Goal: Information Seeking & Learning: Learn about a topic

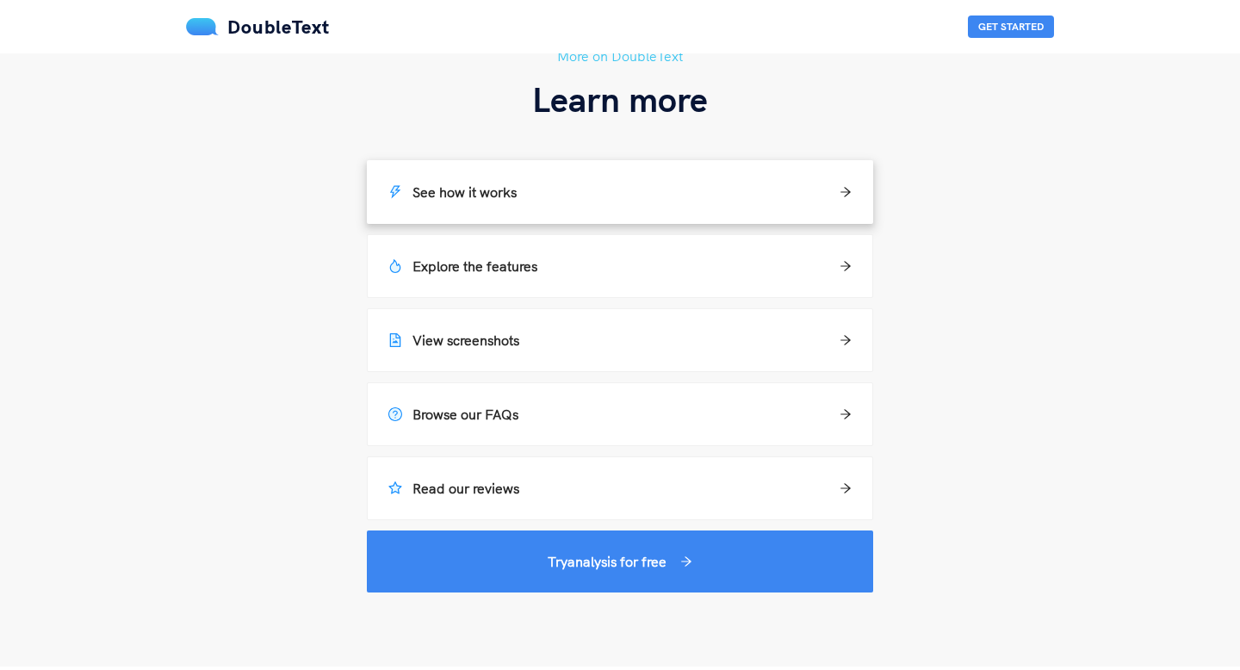
click at [587, 195] on div "See how it works" at bounding box center [619, 192] width 463 height 21
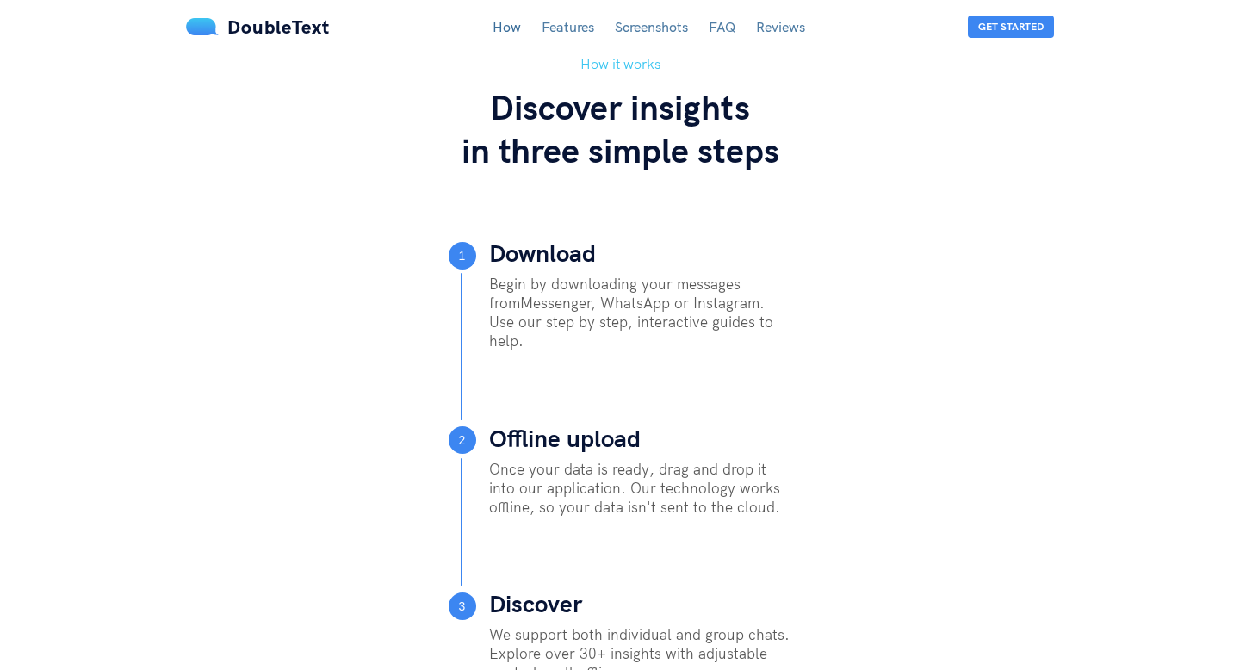
scroll to position [612, 0]
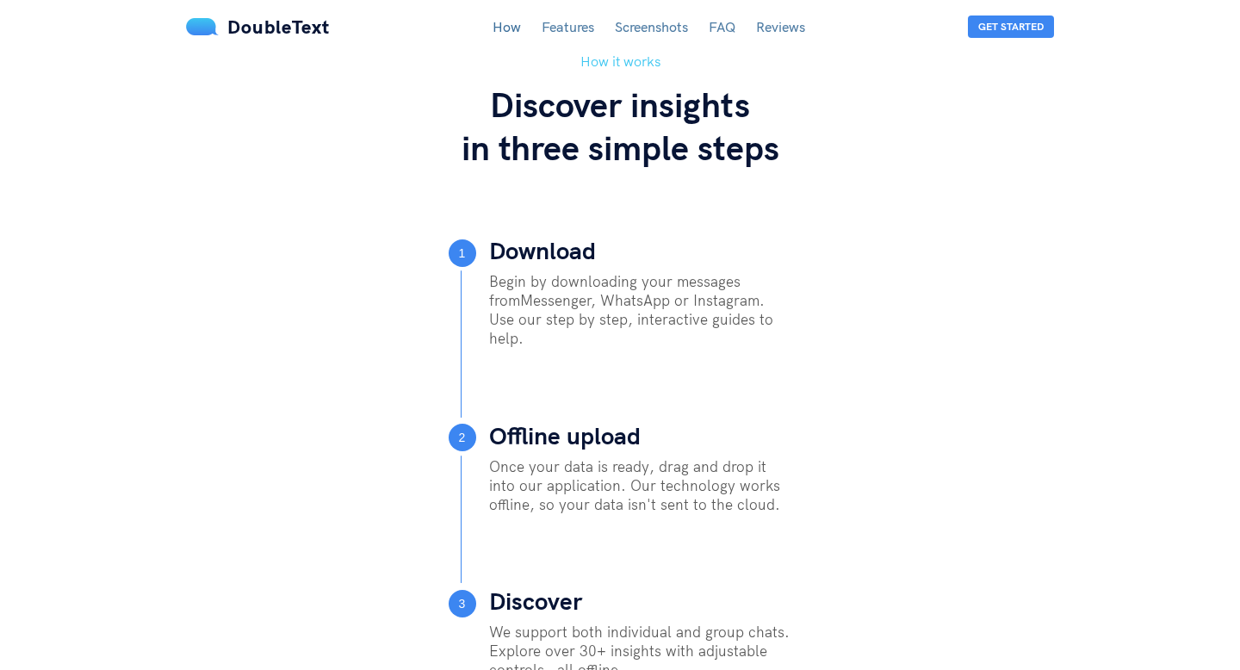
drag, startPoint x: 494, startPoint y: 281, endPoint x: 773, endPoint y: 302, distance: 279.9
click at [773, 302] on p "Begin by downloading your messages from Messenger, WhatsApp or Instagram . Use …" at bounding box center [640, 310] width 303 height 76
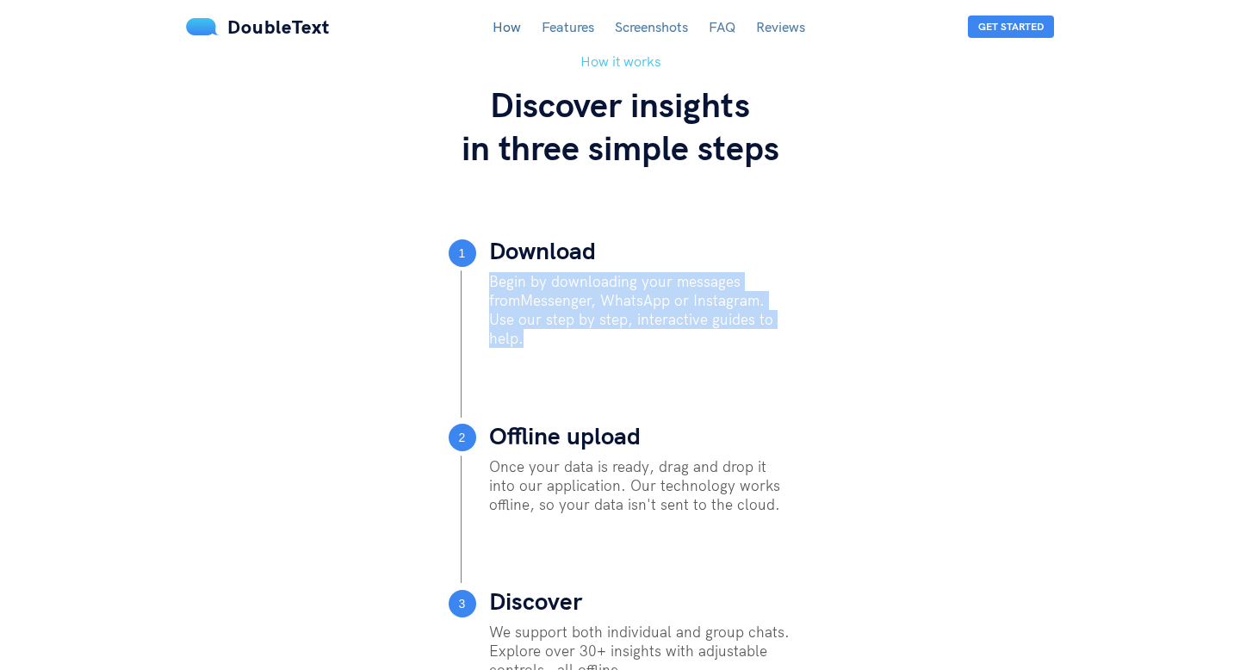
drag, startPoint x: 772, startPoint y: 320, endPoint x: 527, endPoint y: 270, distance: 249.5
click at [527, 270] on div "Download Begin by downloading your messages from Messenger, WhatsApp or Instagr…" at bounding box center [640, 305] width 303 height 135
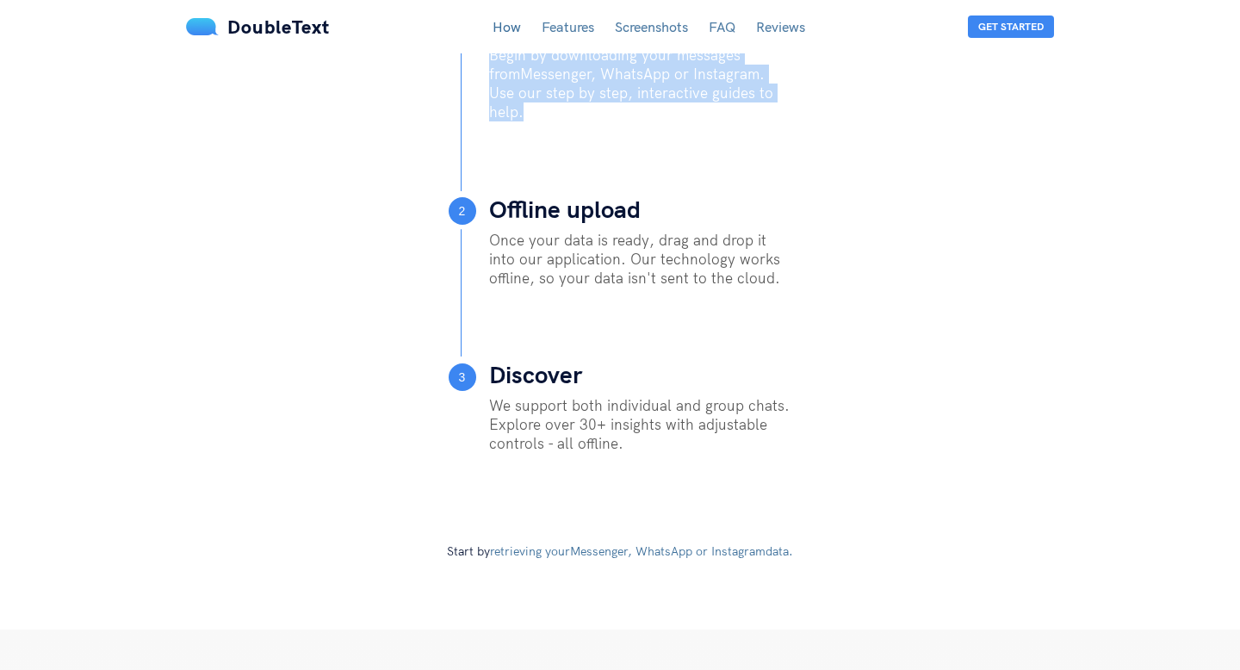
scroll to position [846, 0]
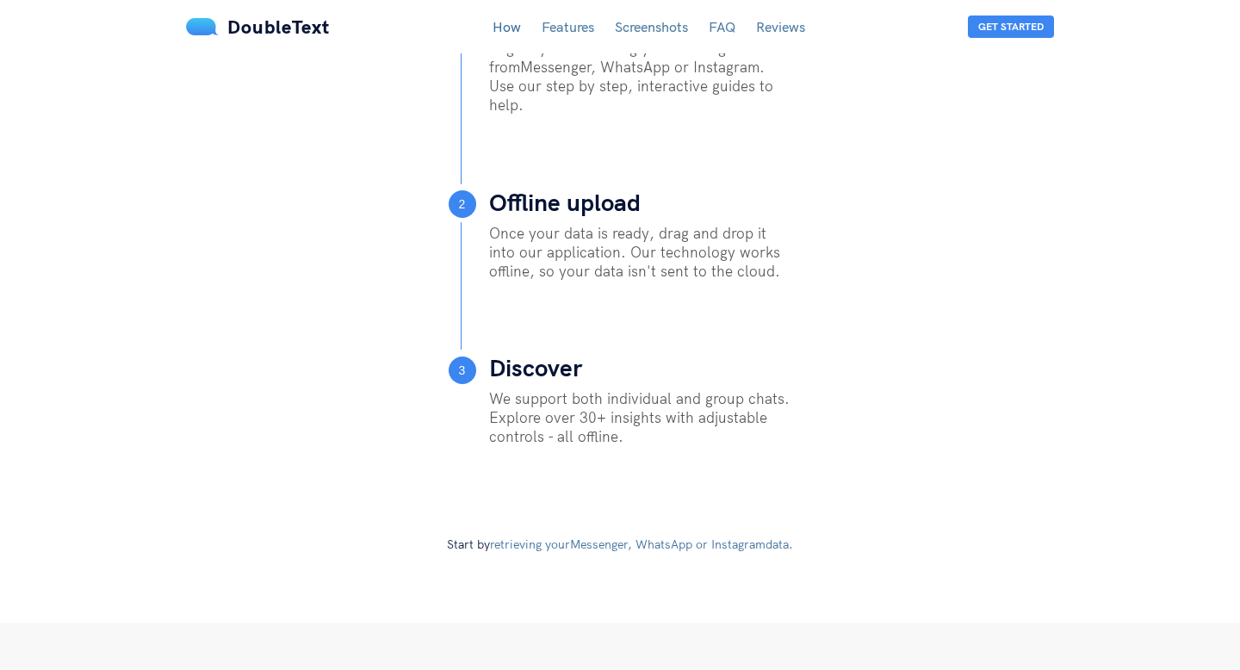
click at [500, 224] on p "Once your data is ready, drag and drop it into our application. Our technology …" at bounding box center [640, 252] width 303 height 57
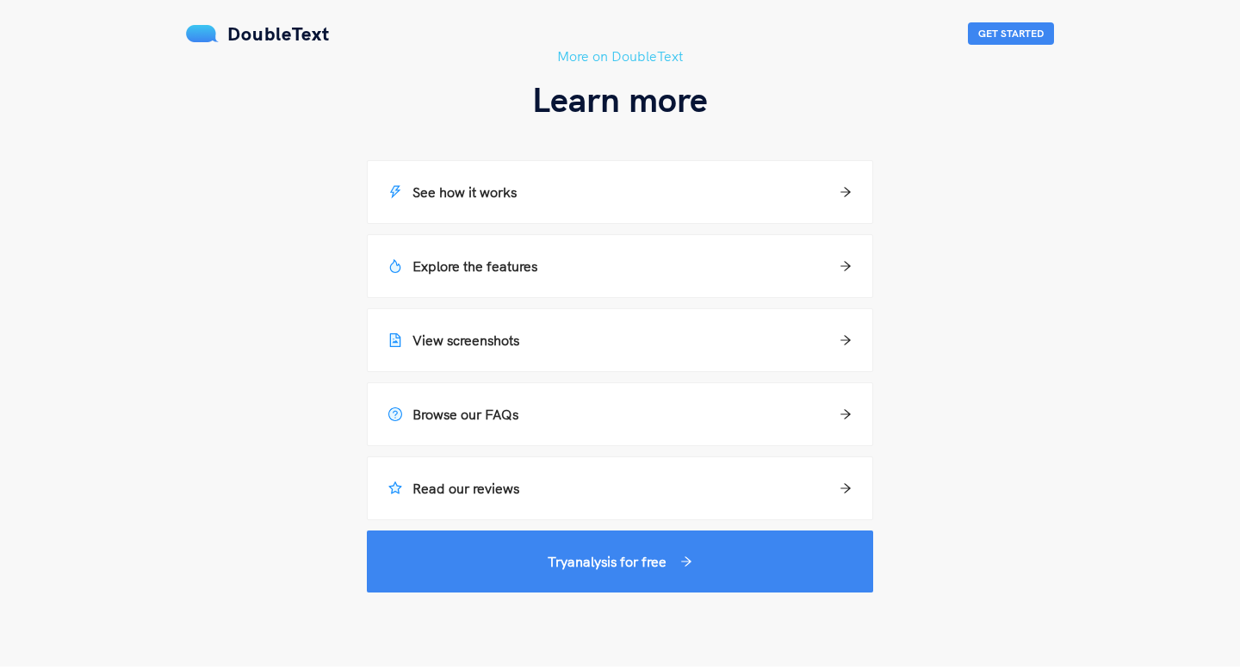
click at [199, 33] on img at bounding box center [202, 33] width 33 height 17
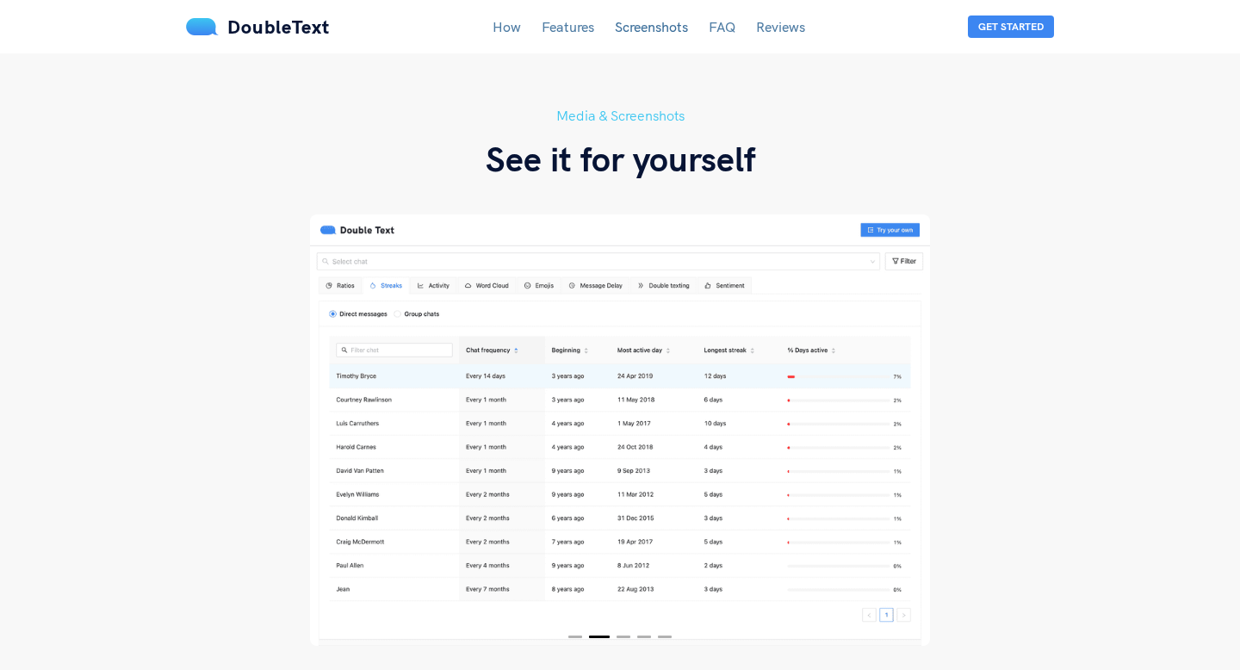
scroll to position [3071, 0]
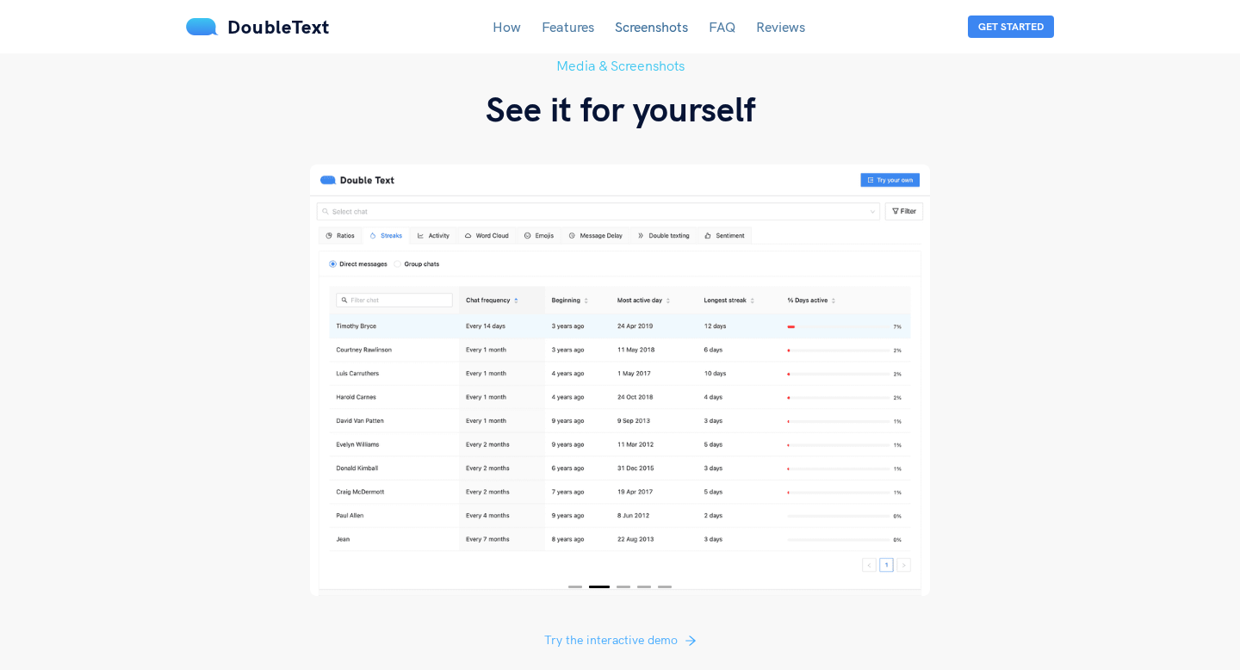
click at [662, 631] on span "Try the interactive demo" at bounding box center [611, 640] width 134 height 19
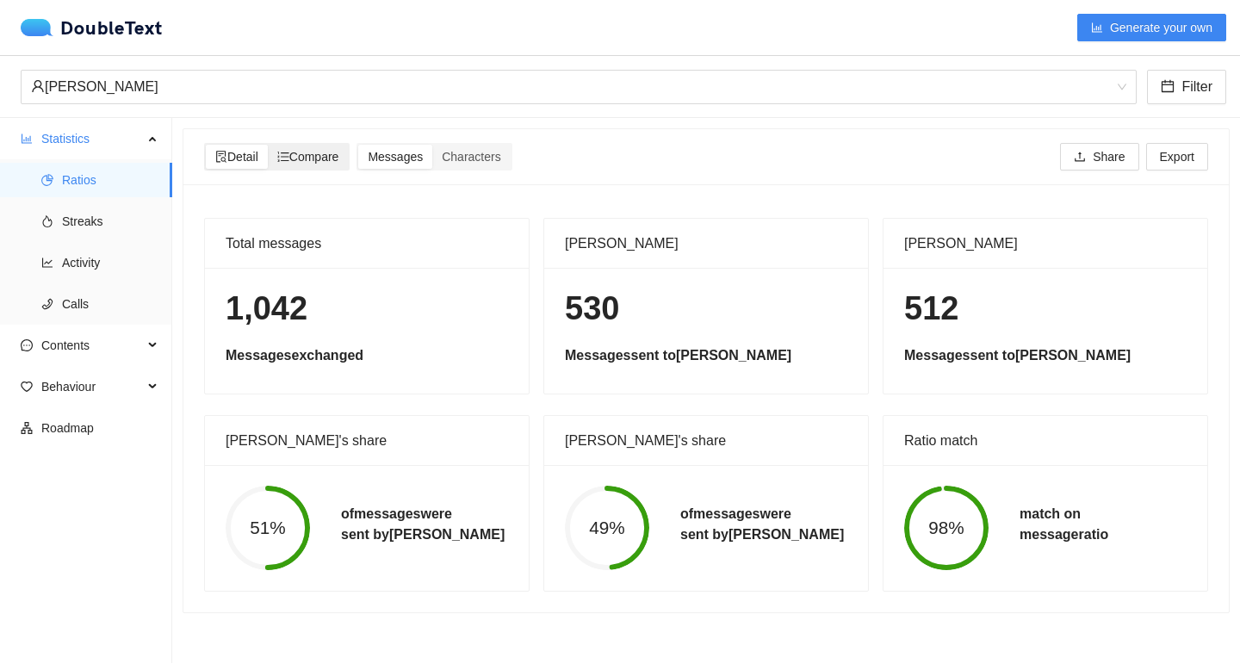
click at [314, 156] on span "Compare" at bounding box center [308, 157] width 62 height 14
click at [268, 145] on input "Compare" at bounding box center [268, 145] width 0 height 0
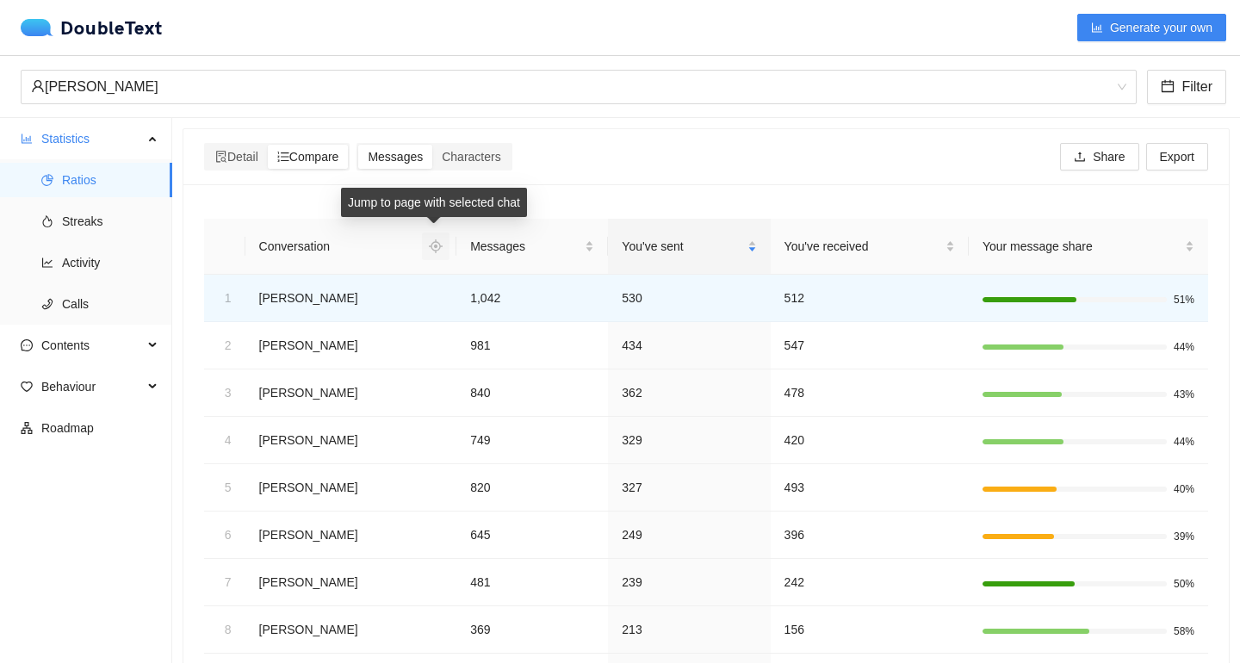
click at [438, 245] on icon "aim" at bounding box center [435, 246] width 3 height 3
click at [588, 245] on div "Messages" at bounding box center [532, 246] width 124 height 19
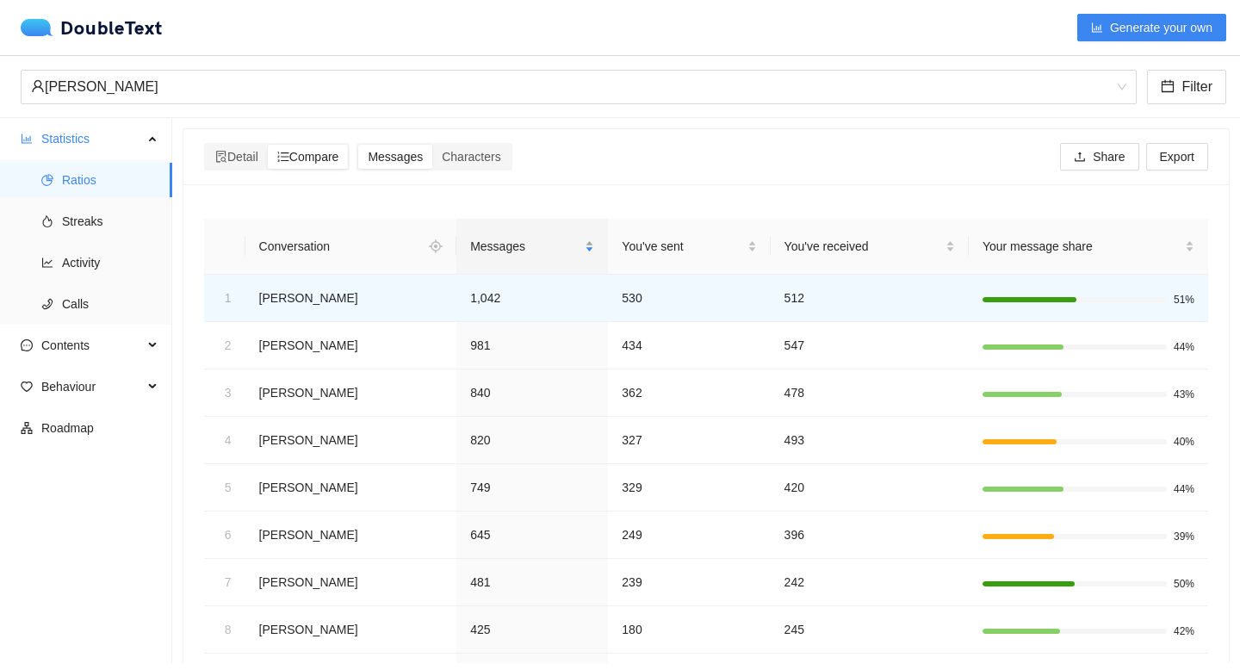
click at [588, 245] on div "Messages" at bounding box center [532, 246] width 124 height 19
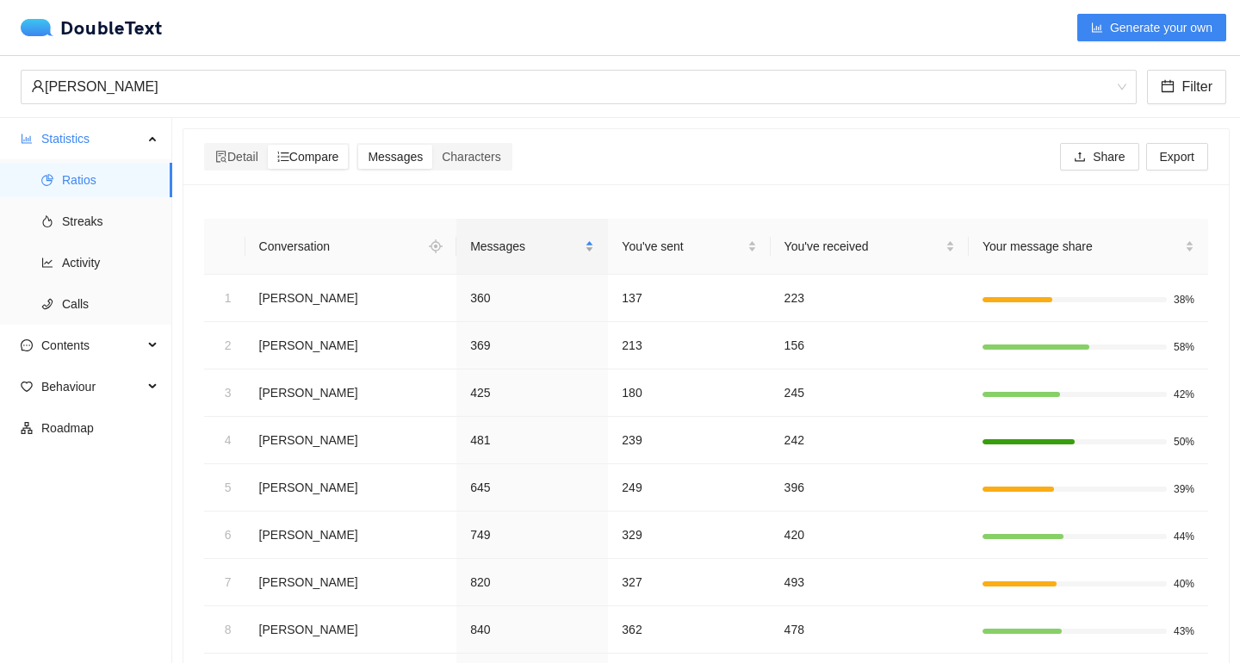
click at [588, 242] on div "Messages" at bounding box center [532, 246] width 124 height 19
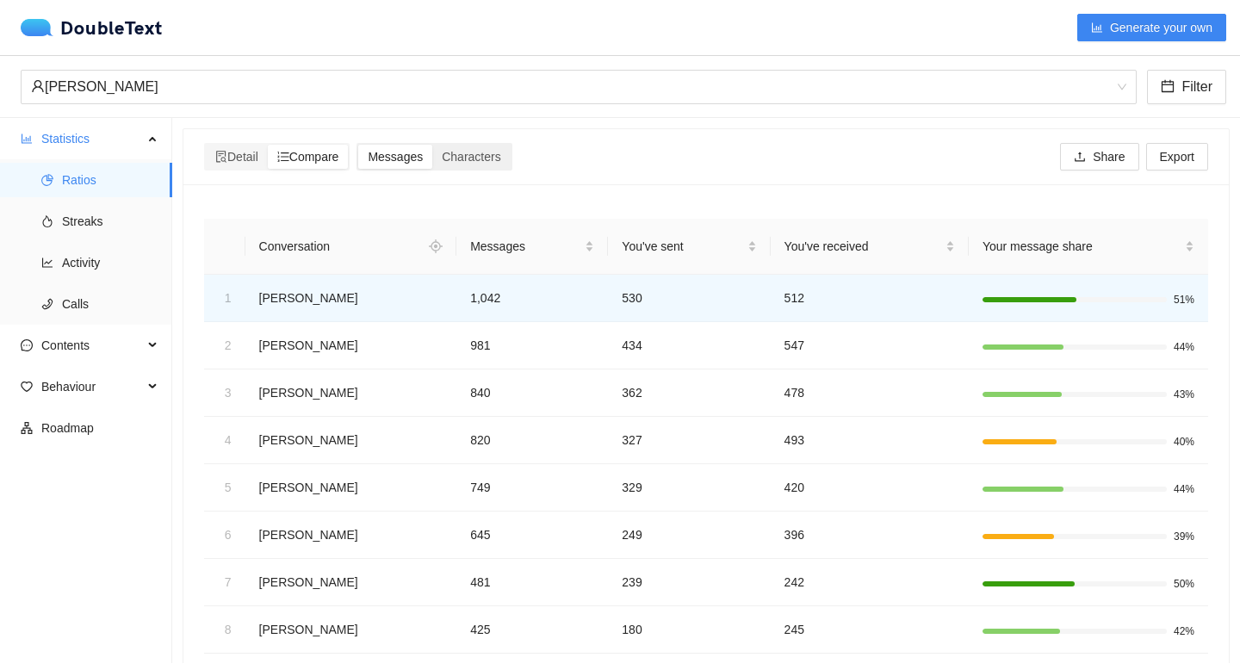
click at [502, 169] on div "Messages Characters" at bounding box center [434, 157] width 155 height 28
click at [494, 164] on div "Characters" at bounding box center [471, 157] width 78 height 24
click at [432, 145] on input "Characters" at bounding box center [432, 145] width 0 height 0
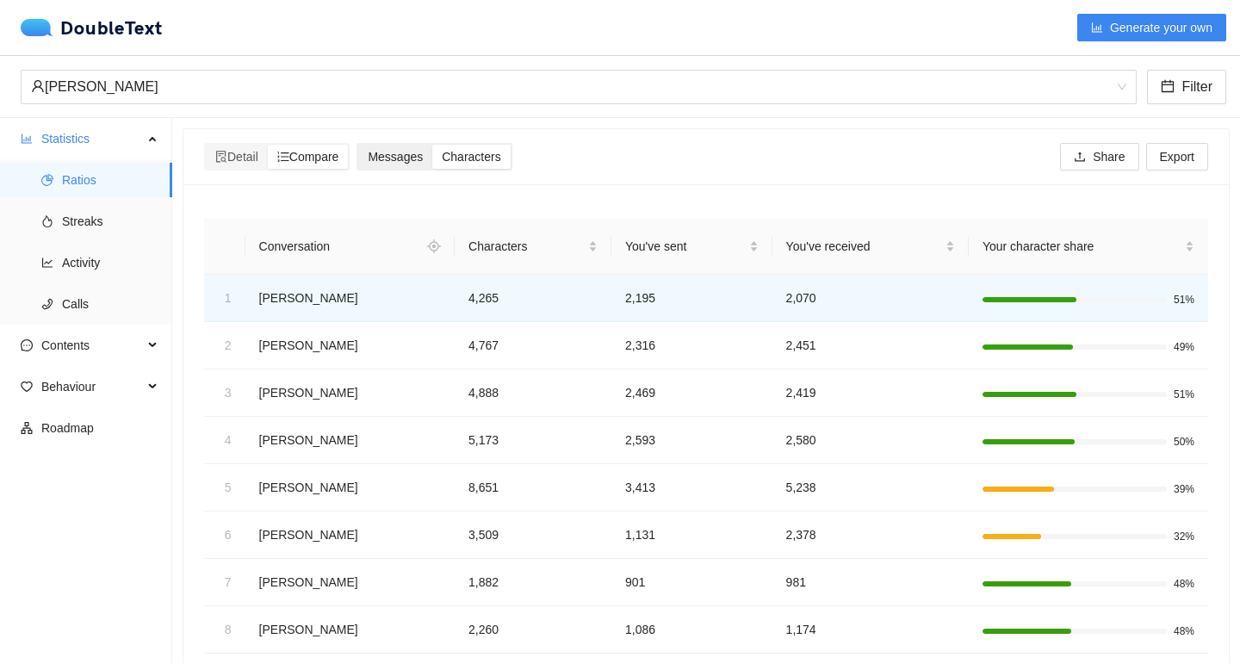
click at [432, 153] on div "Messages" at bounding box center [395, 157] width 74 height 24
click at [358, 145] on input "Messages" at bounding box center [358, 145] width 0 height 0
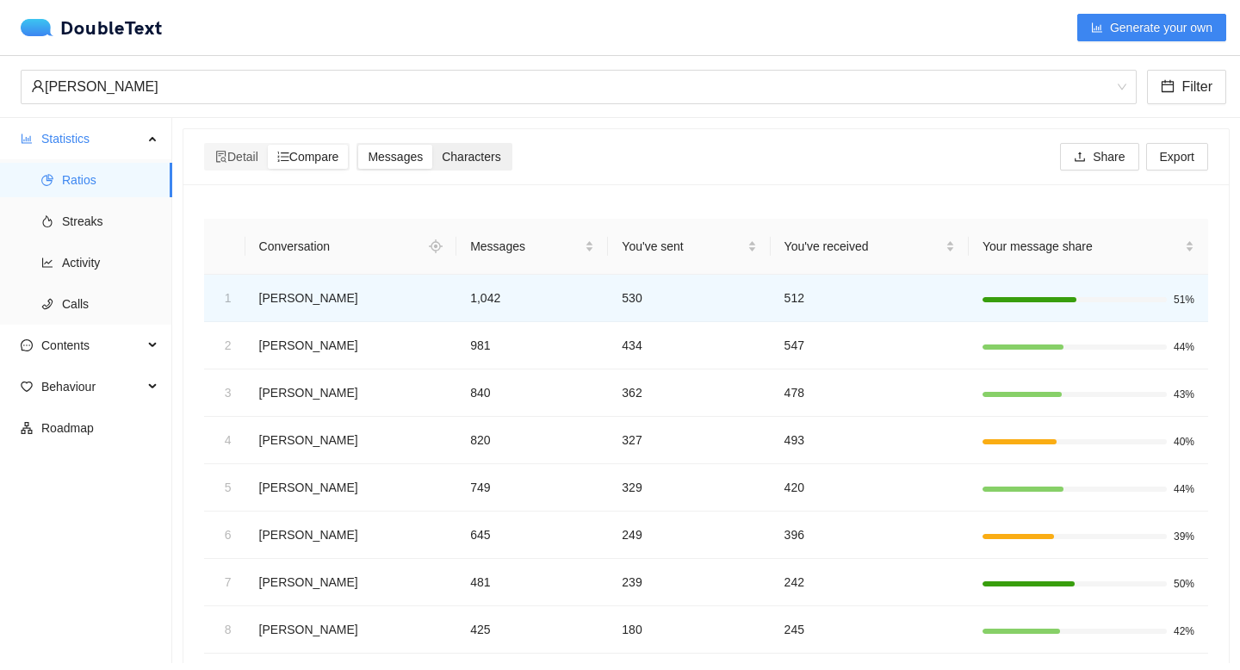
click at [510, 146] on div "Characters" at bounding box center [471, 157] width 78 height 24
click at [432, 145] on input "Characters" at bounding box center [432, 145] width 0 height 0
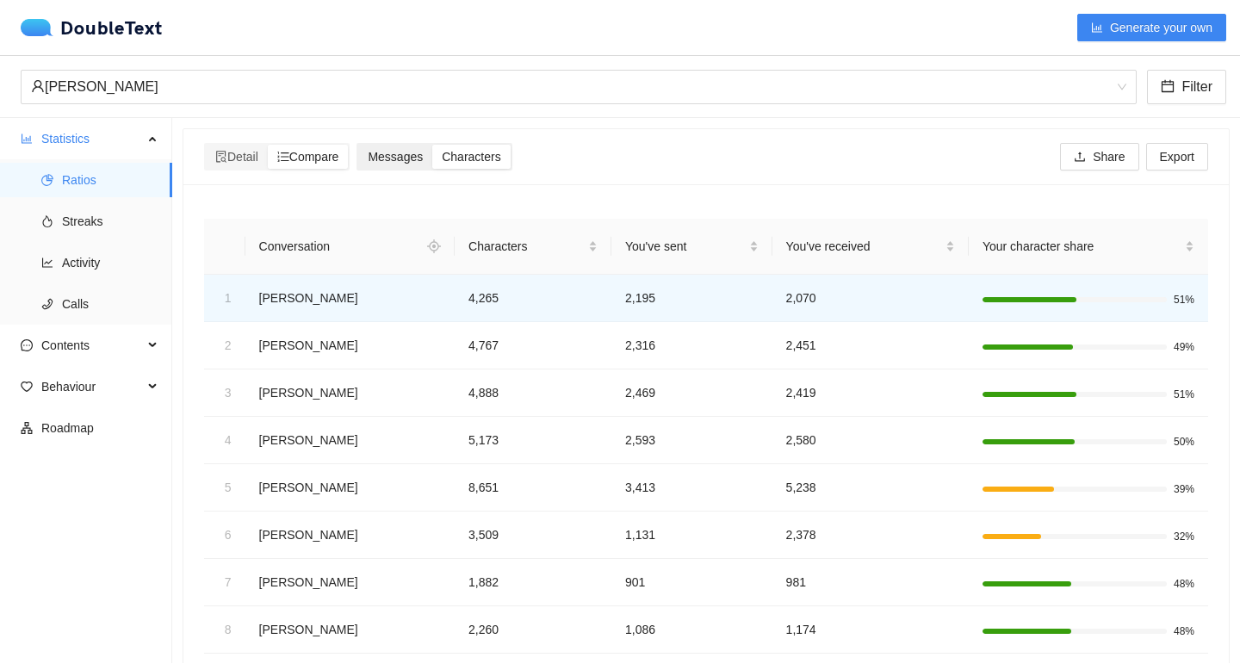
click at [410, 152] on span "Messages" at bounding box center [395, 157] width 55 height 14
click at [358, 145] on input "Messages" at bounding box center [358, 145] width 0 height 0
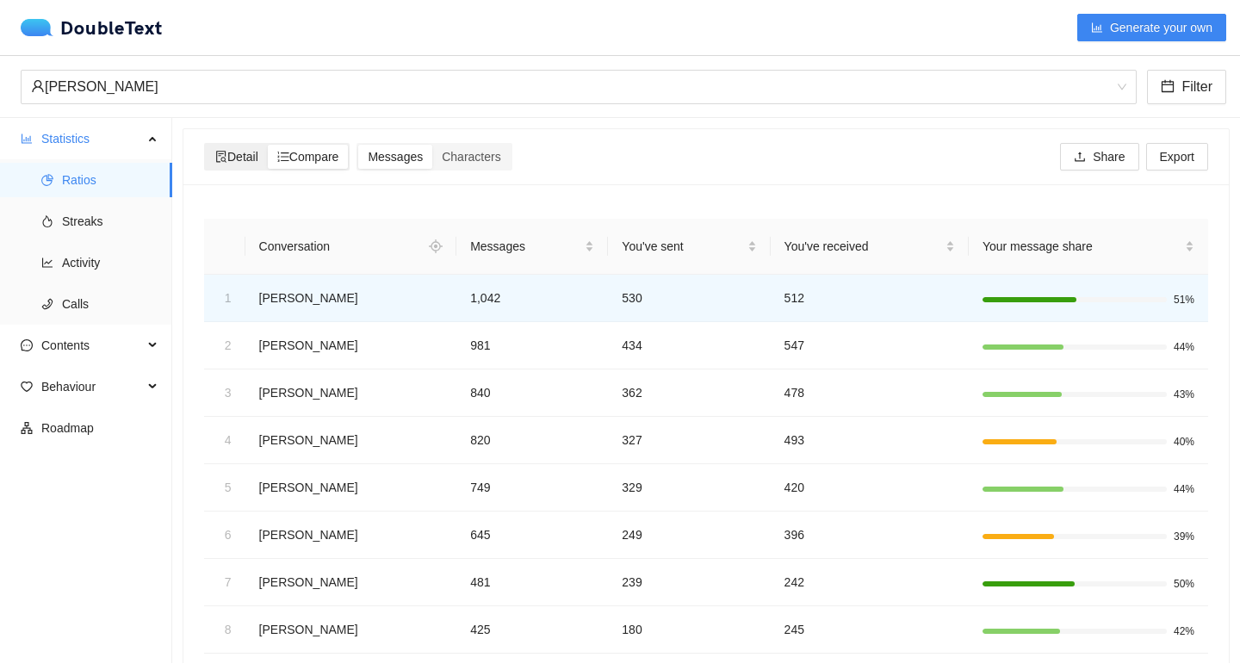
click at [252, 155] on span "Detail" at bounding box center [236, 157] width 43 height 14
click at [206, 145] on input "Detail" at bounding box center [206, 145] width 0 height 0
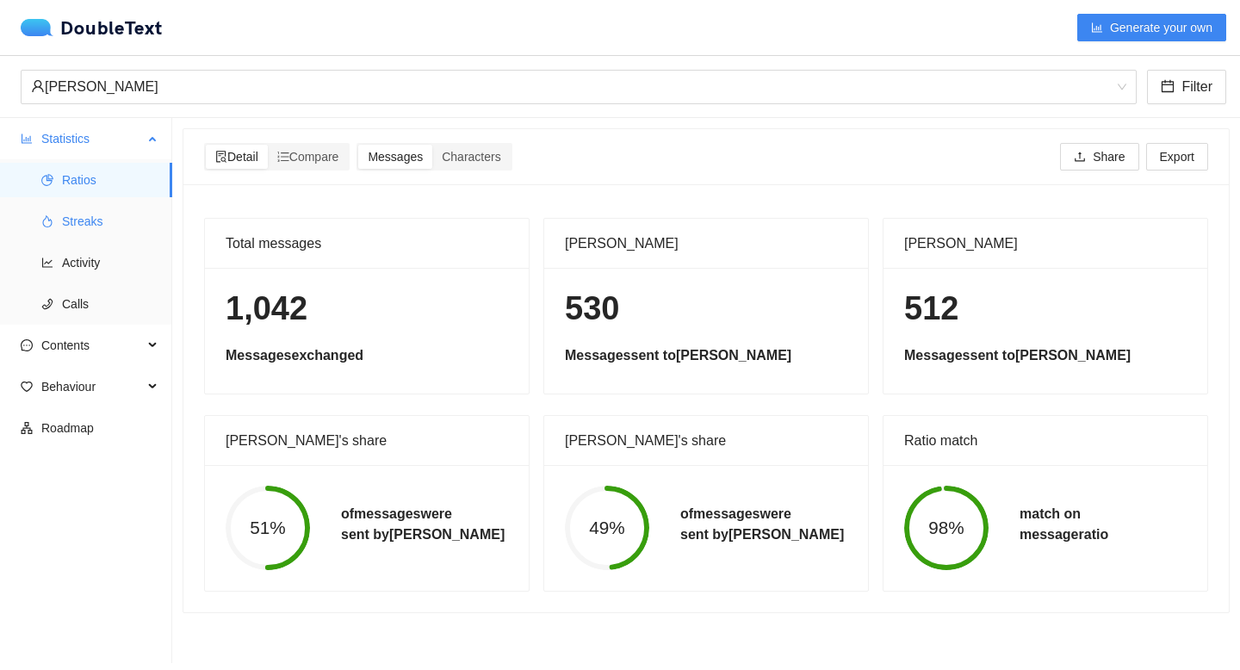
click at [127, 219] on span "Streaks" at bounding box center [110, 221] width 96 height 34
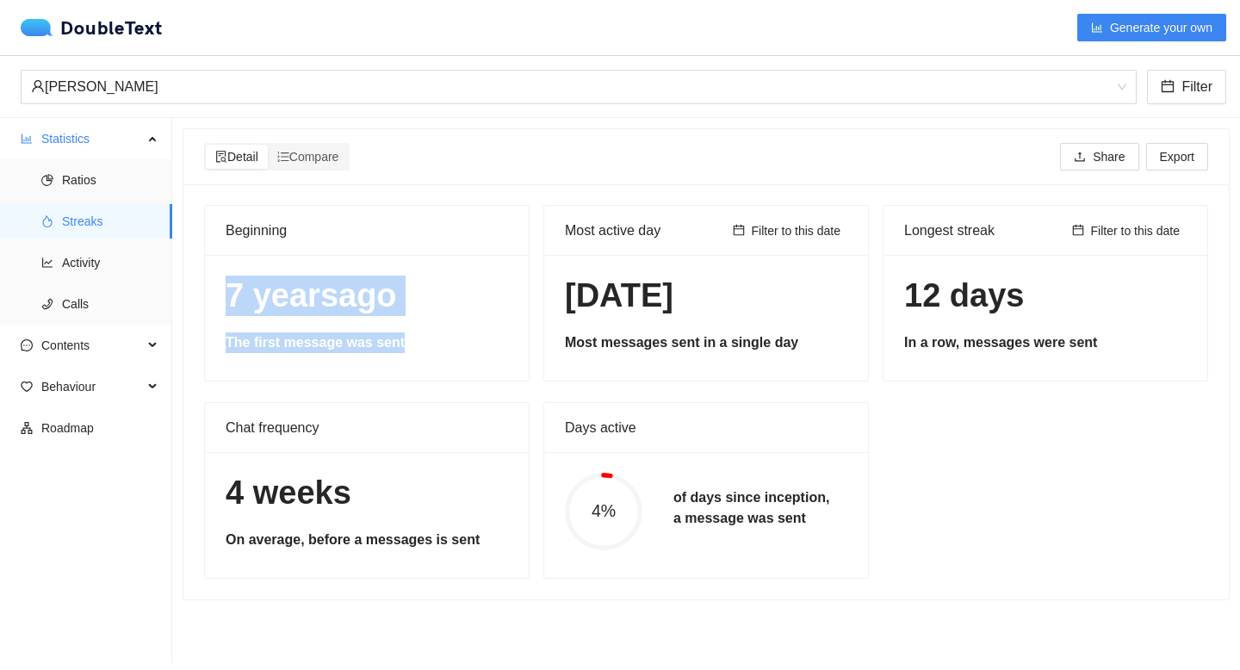
drag, startPoint x: 221, startPoint y: 288, endPoint x: 481, endPoint y: 343, distance: 265.1
click at [481, 343] on div "[DATE] The first message was sent" at bounding box center [367, 318] width 324 height 126
click at [481, 343] on h5 "The first message was sent" at bounding box center [367, 342] width 283 height 21
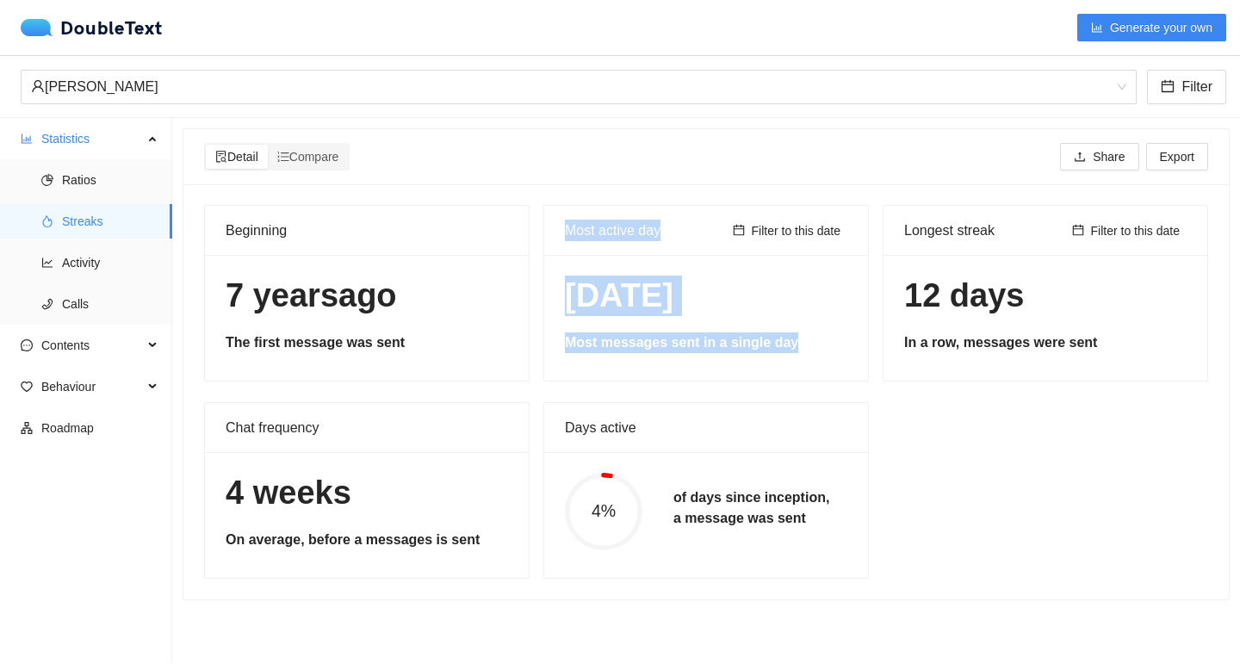
drag, startPoint x: 556, startPoint y: 228, endPoint x: 822, endPoint y: 359, distance: 295.9
click at [822, 359] on div "Most active day Filter to this date [DATE] Most messages sent in a single day" at bounding box center [707, 293] width 326 height 177
click at [822, 359] on div "[DATE] Most messages sent in a single day" at bounding box center [706, 318] width 324 height 126
drag, startPoint x: 822, startPoint y: 359, endPoint x: 562, endPoint y: 225, distance: 292.0
click at [562, 225] on div "Most active day Filter to this date [DATE] Most messages sent in a single day" at bounding box center [707, 293] width 326 height 177
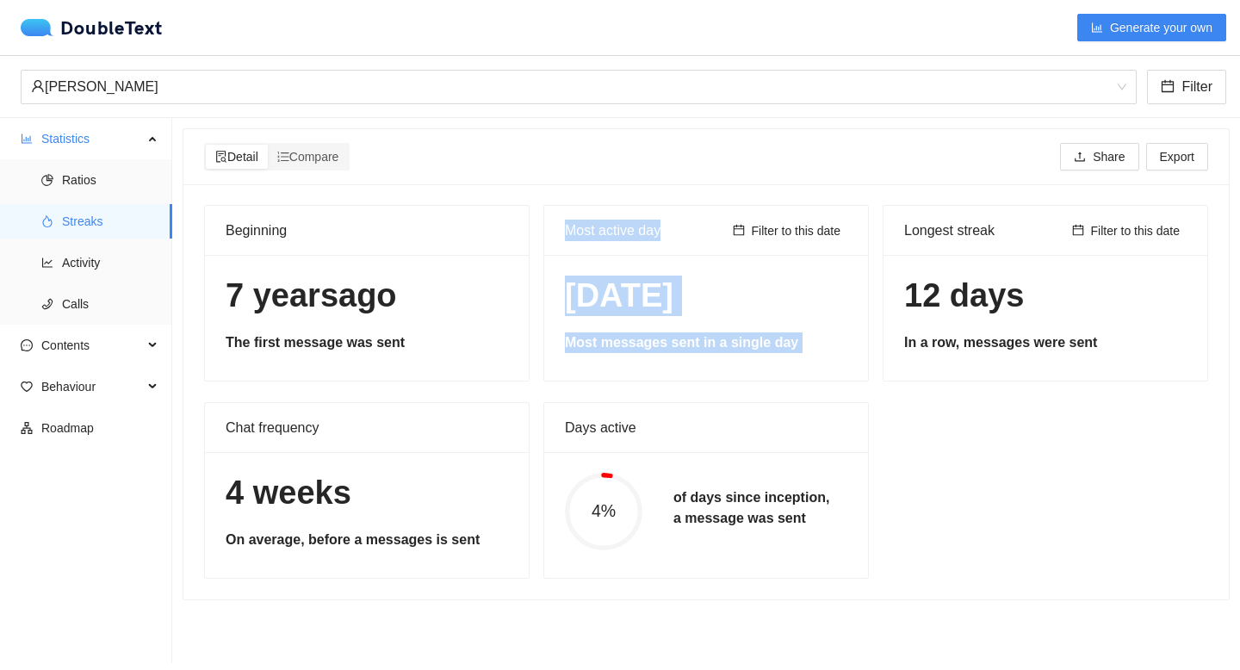
click at [562, 225] on div "Most active day Filter to this date" at bounding box center [706, 231] width 324 height 50
drag, startPoint x: 562, startPoint y: 225, endPoint x: 847, endPoint y: 330, distance: 303.1
click at [847, 330] on div "Most active day Filter to this date [DATE] Most messages sent in a single day" at bounding box center [707, 293] width 326 height 177
click at [847, 330] on div "[DATE] Most messages sent in a single day" at bounding box center [706, 318] width 324 height 126
drag, startPoint x: 816, startPoint y: 334, endPoint x: 569, endPoint y: 222, distance: 271.4
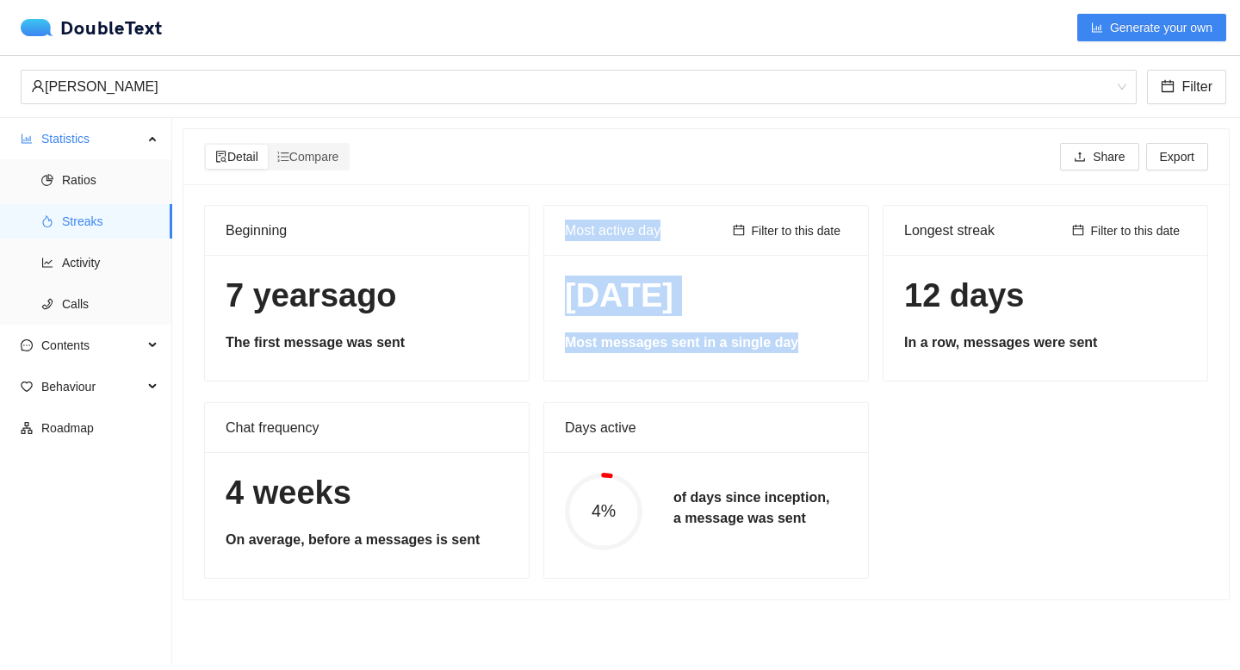
click at [569, 222] on div "Most active day Filter to this date [DATE] Most messages sent in a single day" at bounding box center [707, 293] width 326 height 177
click at [569, 222] on div "Most active day" at bounding box center [645, 230] width 161 height 49
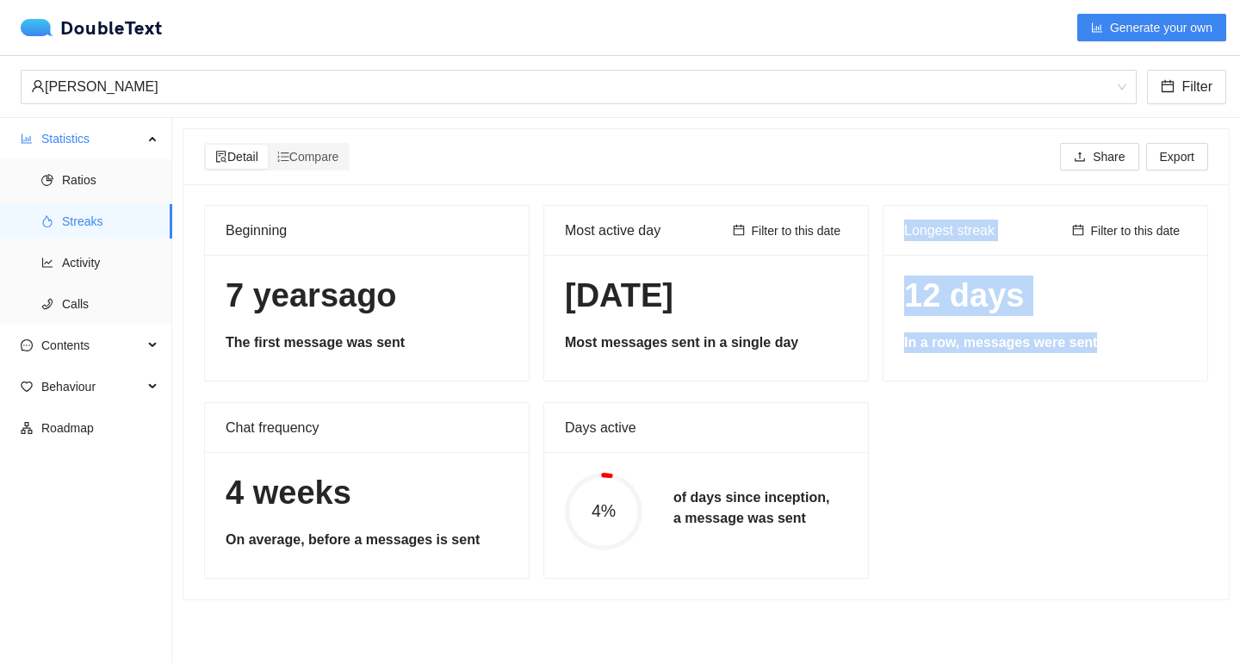
drag, startPoint x: 896, startPoint y: 225, endPoint x: 1148, endPoint y: 377, distance: 294.9
click at [1148, 377] on div "Longest streak Filter to this date 12 days In a row, messages were sent" at bounding box center [1046, 293] width 326 height 177
click at [1148, 377] on div "12 days In a row, messages were sent" at bounding box center [1046, 318] width 324 height 126
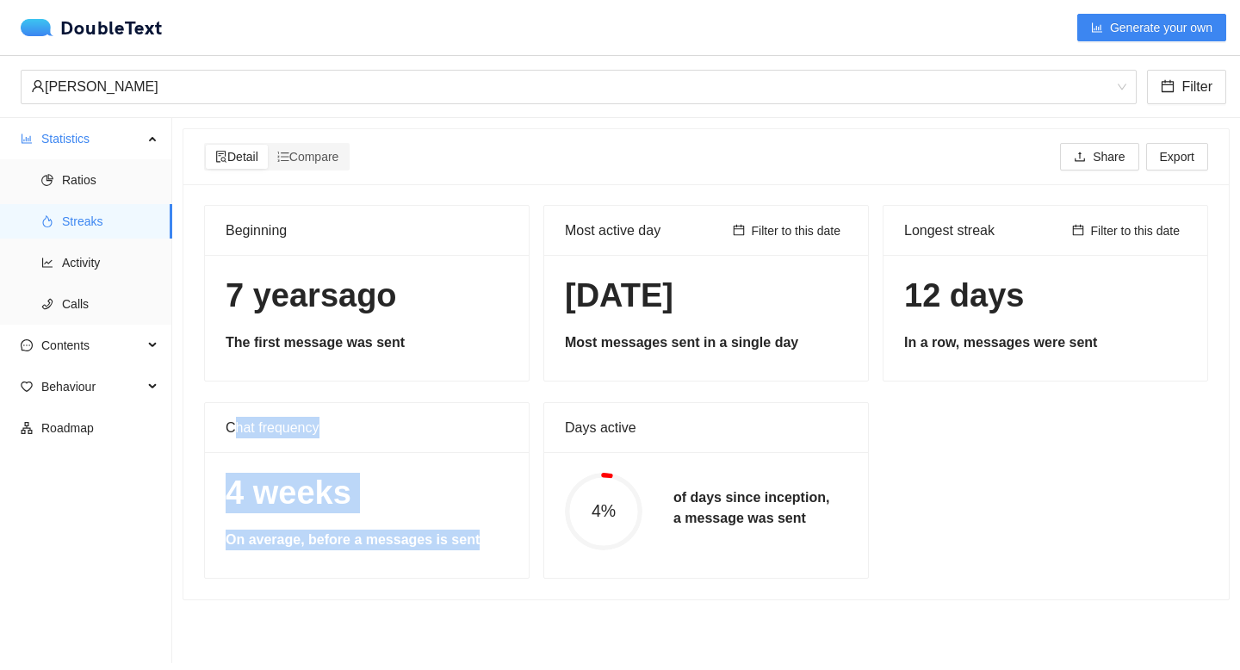
drag, startPoint x: 232, startPoint y: 420, endPoint x: 489, endPoint y: 537, distance: 282.9
click at [489, 537] on div "Chat frequency 4 weeks On average, before a messages is sent" at bounding box center [367, 490] width 326 height 177
click at [489, 537] on h5 "On average, before a messages is sent" at bounding box center [367, 540] width 283 height 21
drag, startPoint x: 489, startPoint y: 537, endPoint x: 322, endPoint y: 440, distance: 193.0
click at [297, 440] on div "Chat frequency 4 weeks On average, before a messages is sent" at bounding box center [367, 490] width 326 height 177
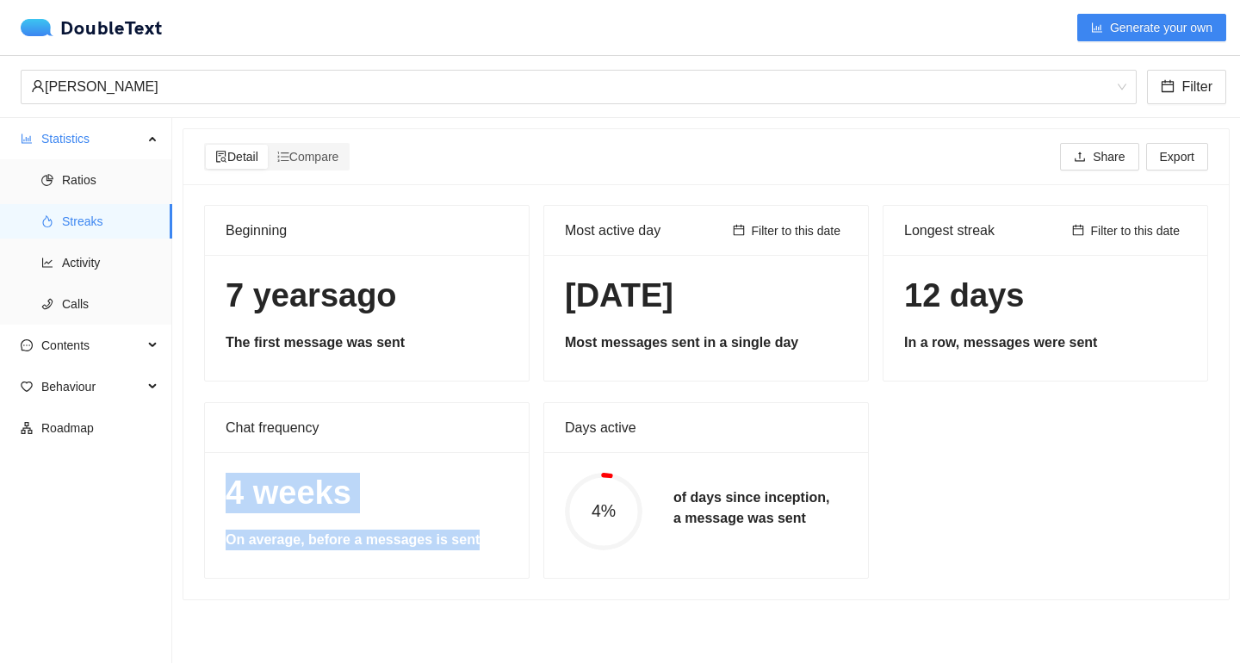
click at [413, 463] on div "4 weeks On average, before a messages is sent" at bounding box center [367, 515] width 324 height 126
drag, startPoint x: 558, startPoint y: 426, endPoint x: 854, endPoint y: 569, distance: 328.2
click at [854, 569] on div "Days active 4% of days since inception, a message was sent" at bounding box center [707, 490] width 326 height 177
click at [854, 569] on div "4% of days since inception, a message was sent" at bounding box center [706, 511] width 324 height 119
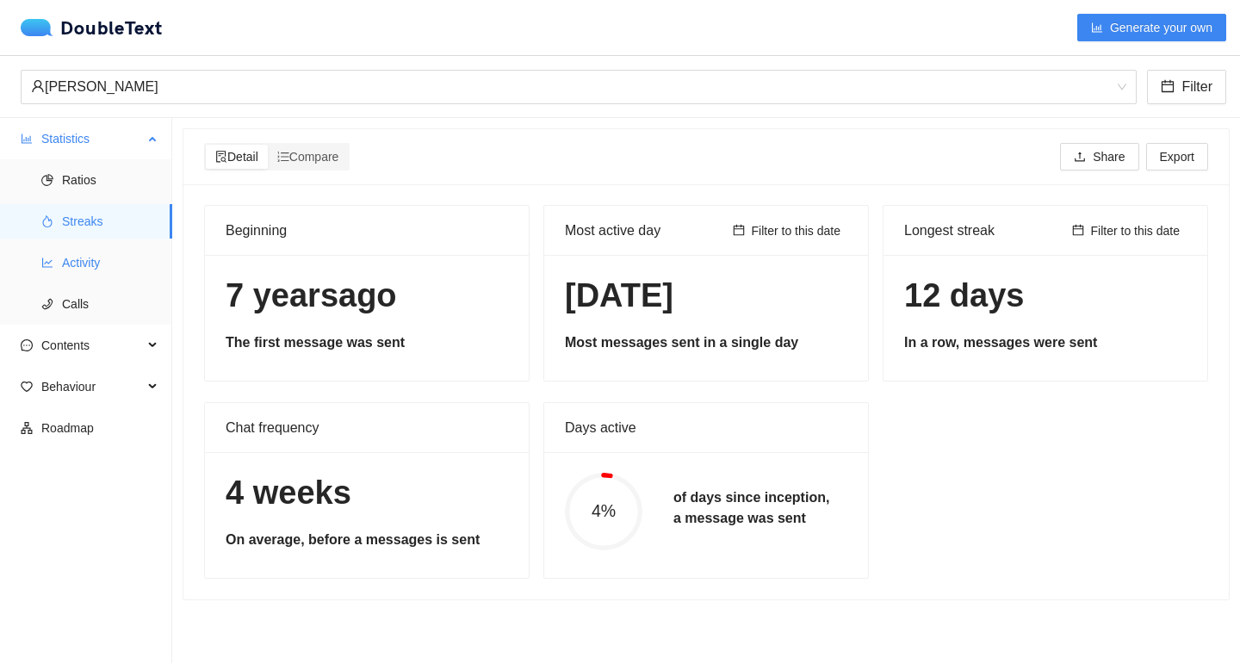
click at [78, 270] on span "Activity" at bounding box center [110, 262] width 96 height 34
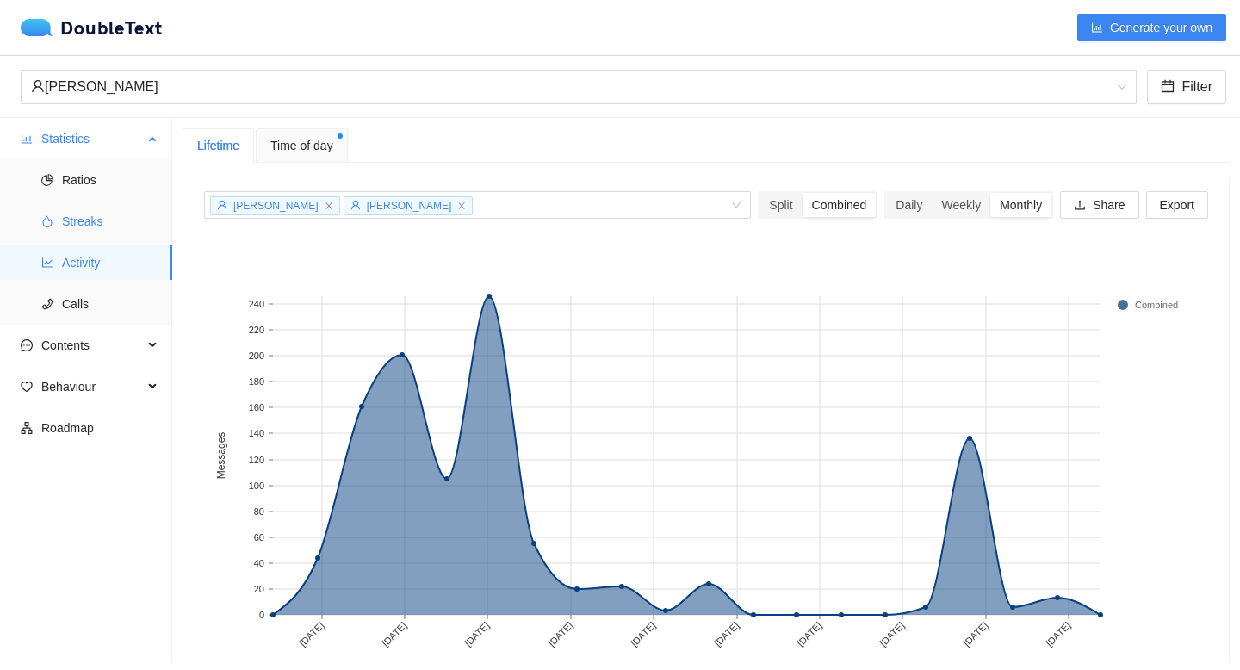
click at [92, 220] on span "Streaks" at bounding box center [110, 221] width 96 height 34
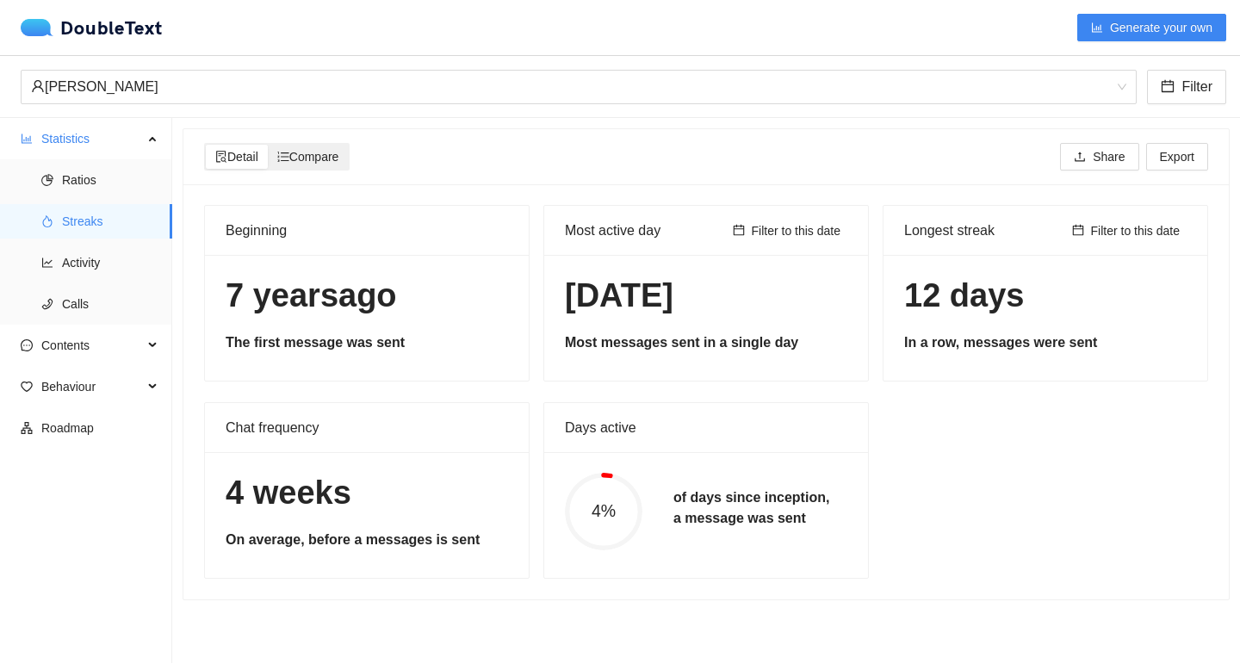
click at [339, 152] on span "Compare" at bounding box center [308, 157] width 62 height 14
click at [268, 145] on input "Compare" at bounding box center [268, 145] width 0 height 0
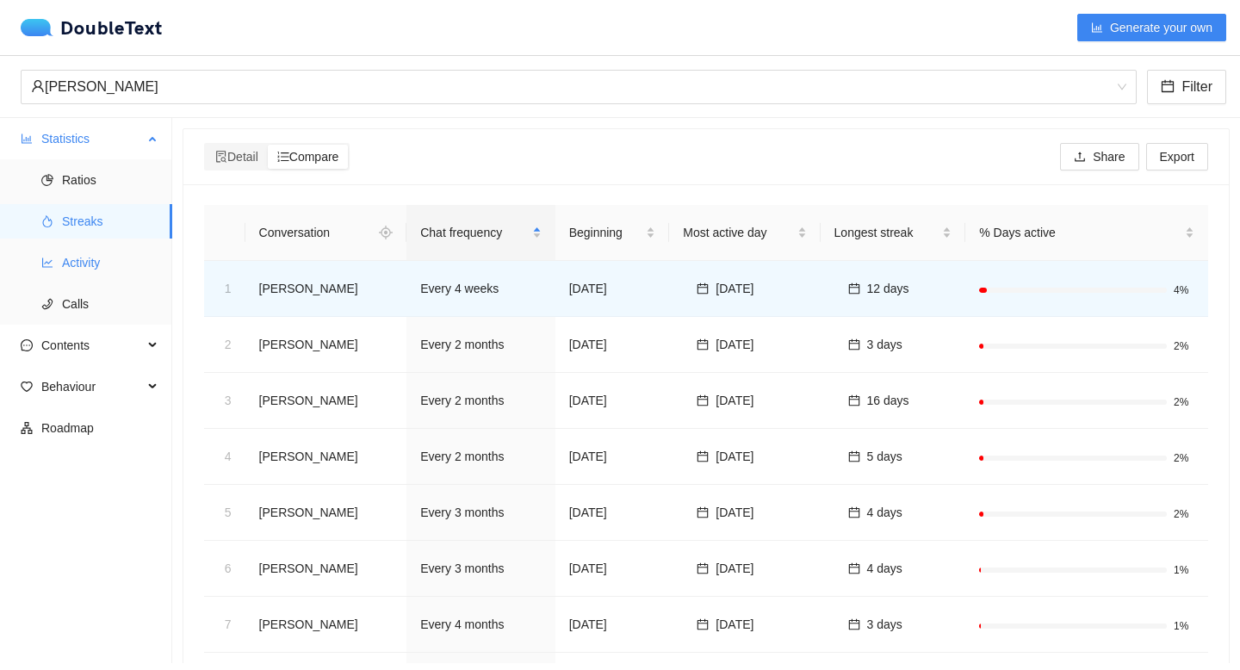
click at [135, 260] on span "Activity" at bounding box center [110, 262] width 96 height 34
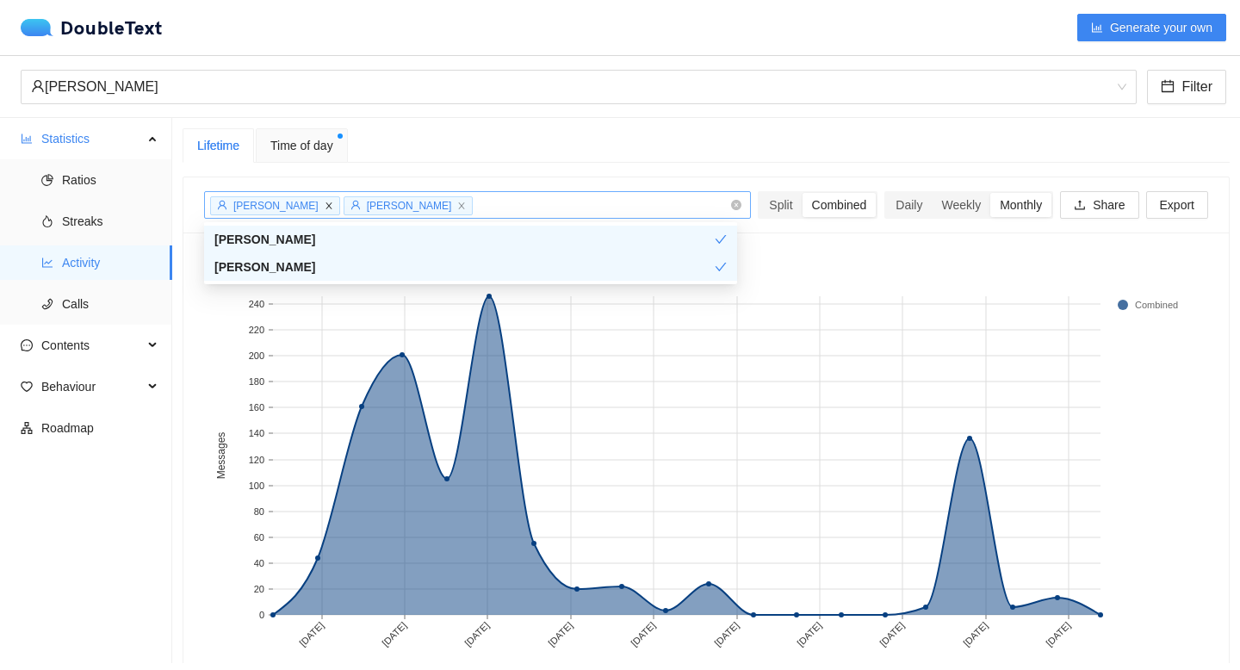
click at [325, 208] on icon "close" at bounding box center [329, 206] width 9 height 9
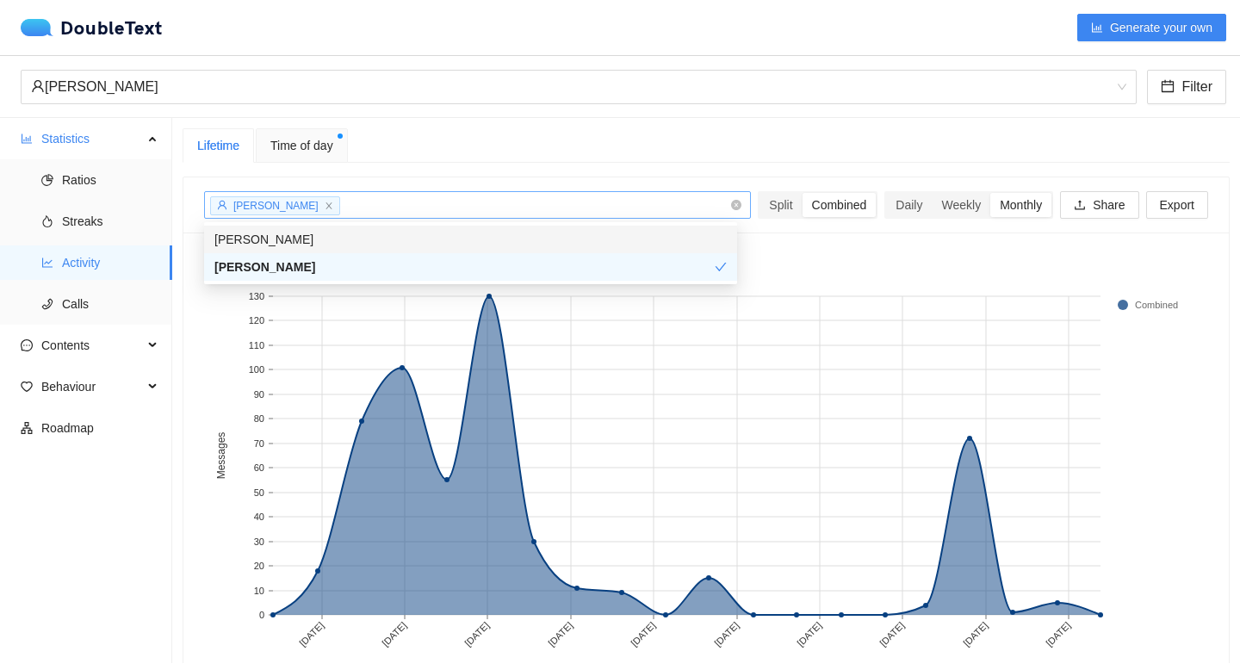
click at [409, 192] on div "[PERSON_NAME] + 0 ..." at bounding box center [477, 205] width 547 height 28
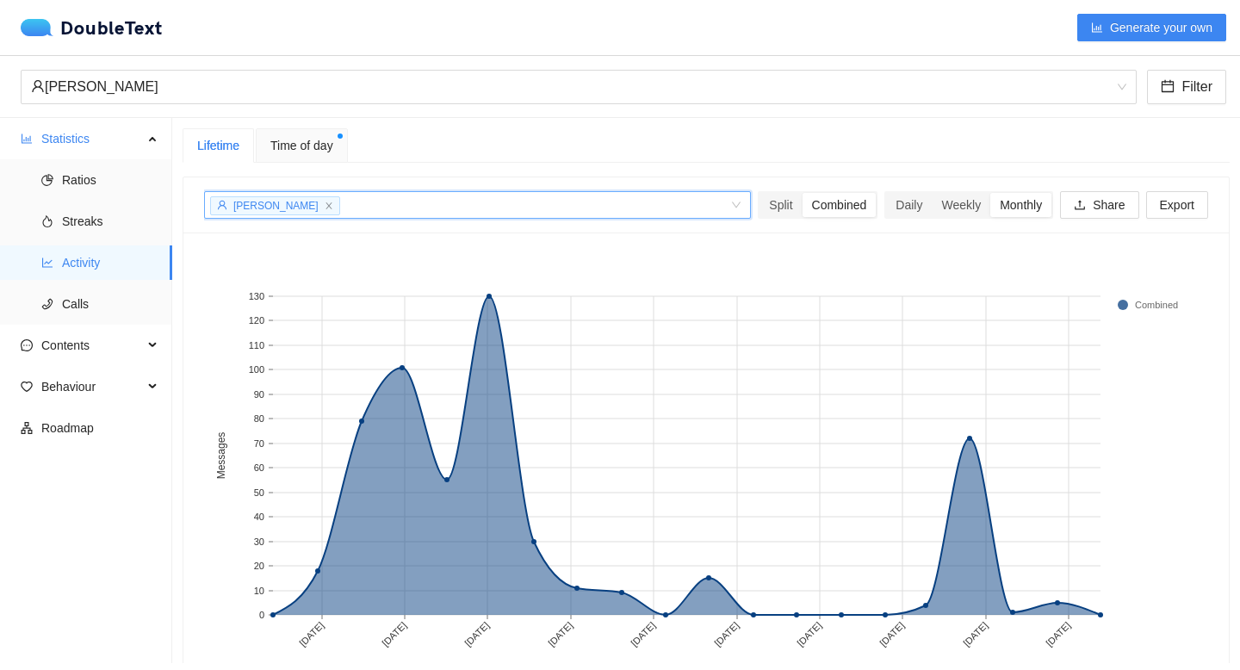
scroll to position [53, 0]
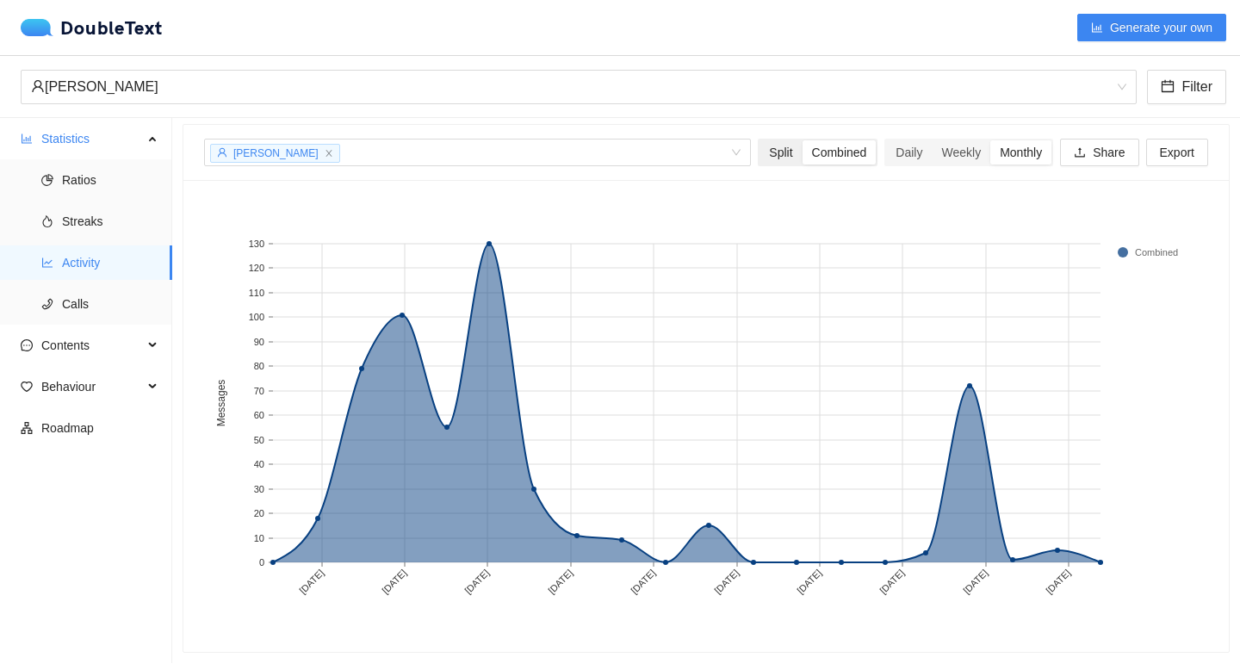
click at [774, 155] on div "Split" at bounding box center [781, 152] width 42 height 24
click at [760, 140] on input "Split" at bounding box center [760, 140] width 0 height 0
click at [844, 158] on div "Combined" at bounding box center [840, 152] width 74 height 24
click at [803, 140] on input "Combined" at bounding box center [803, 140] width 0 height 0
click at [887, 156] on div "Daily" at bounding box center [909, 152] width 46 height 24
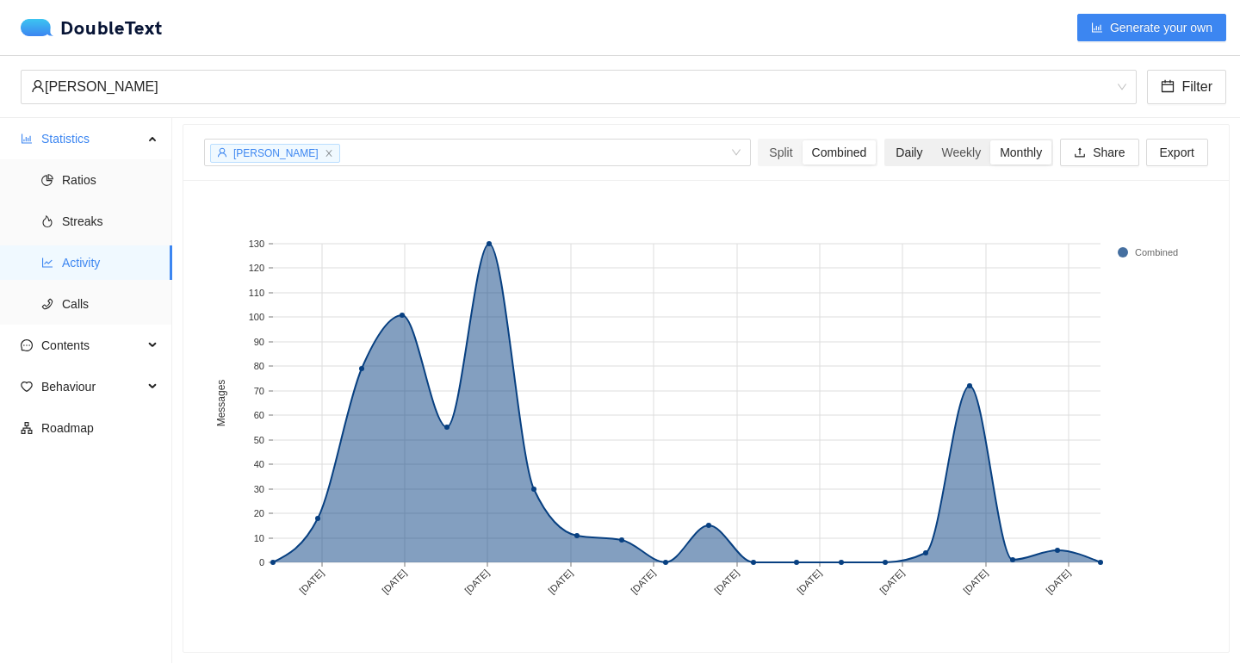
click at [886, 140] on input "Daily" at bounding box center [886, 140] width 0 height 0
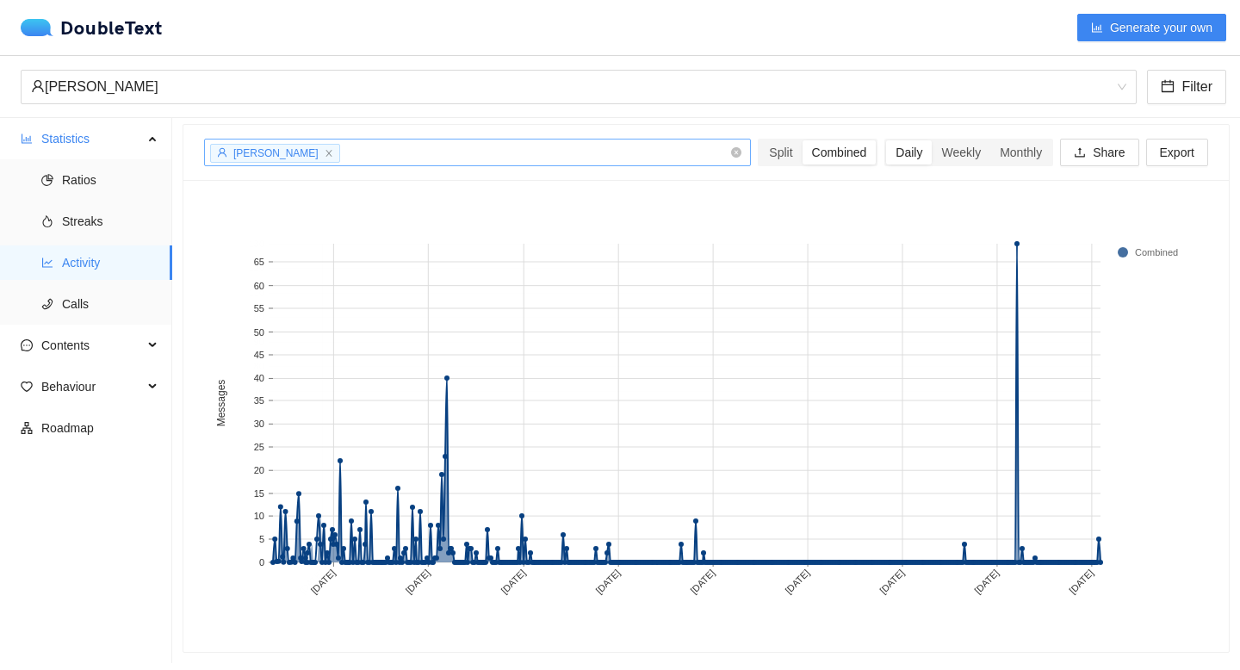
click at [403, 154] on div "[PERSON_NAME] + 0 ..." at bounding box center [468, 153] width 521 height 20
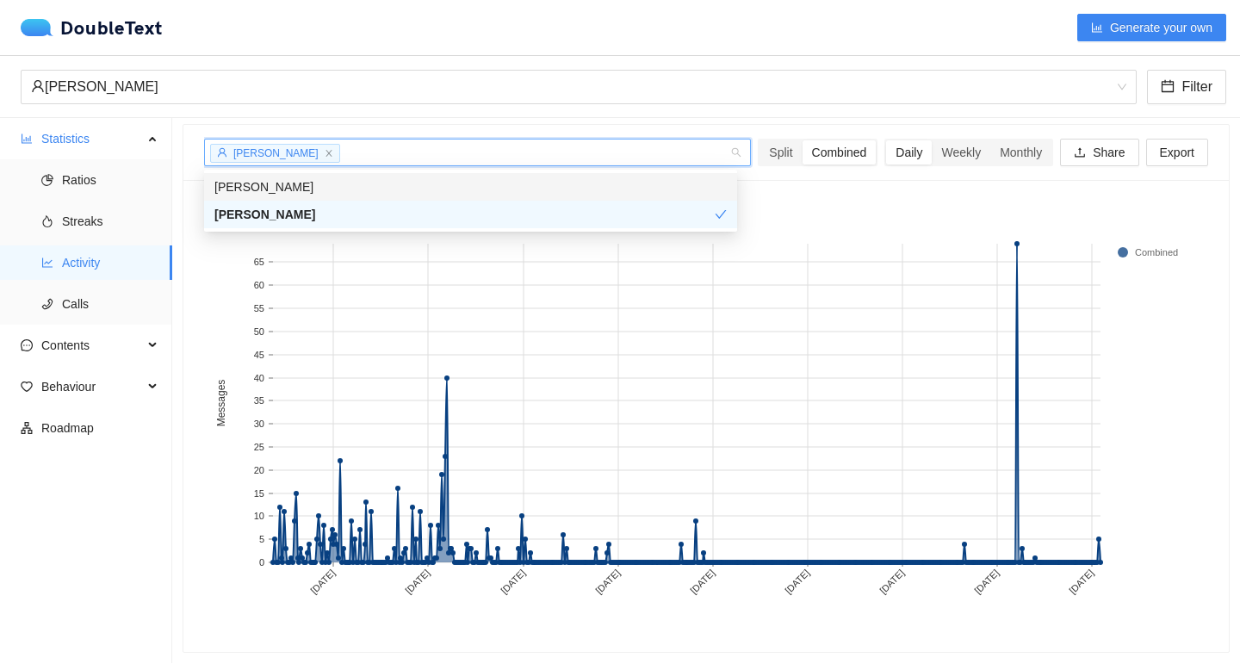
click at [388, 189] on div "[PERSON_NAME]" at bounding box center [470, 186] width 513 height 19
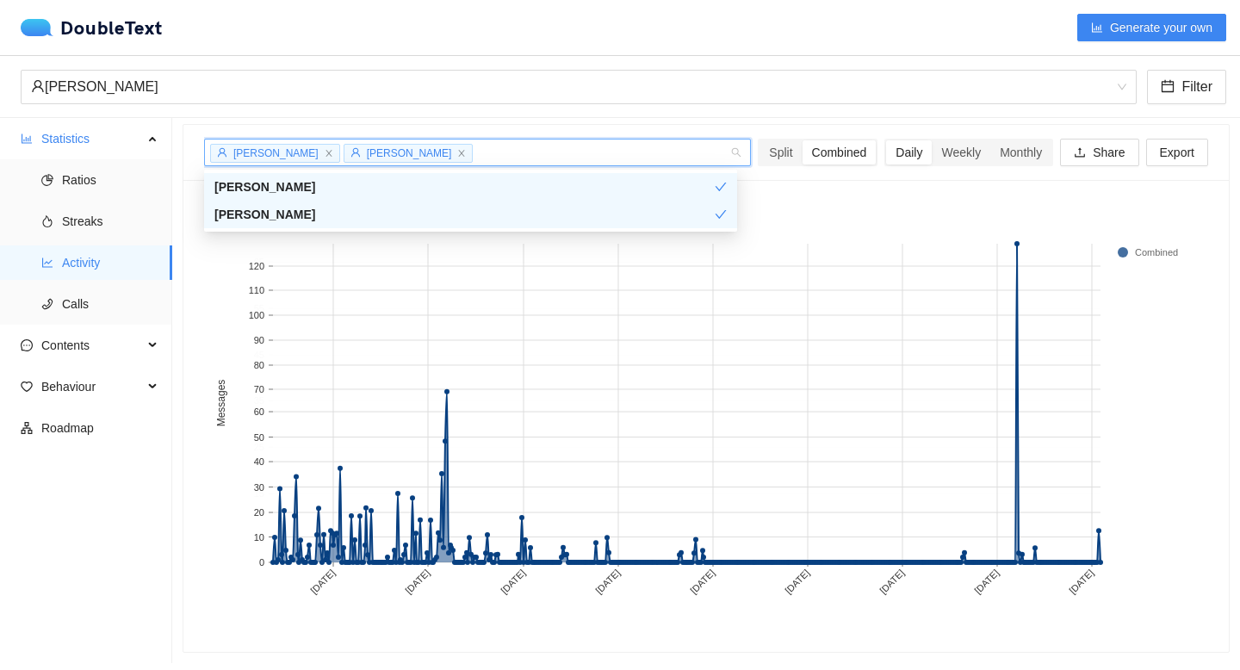
click at [782, 209] on rect at bounding box center [706, 416] width 1004 height 431
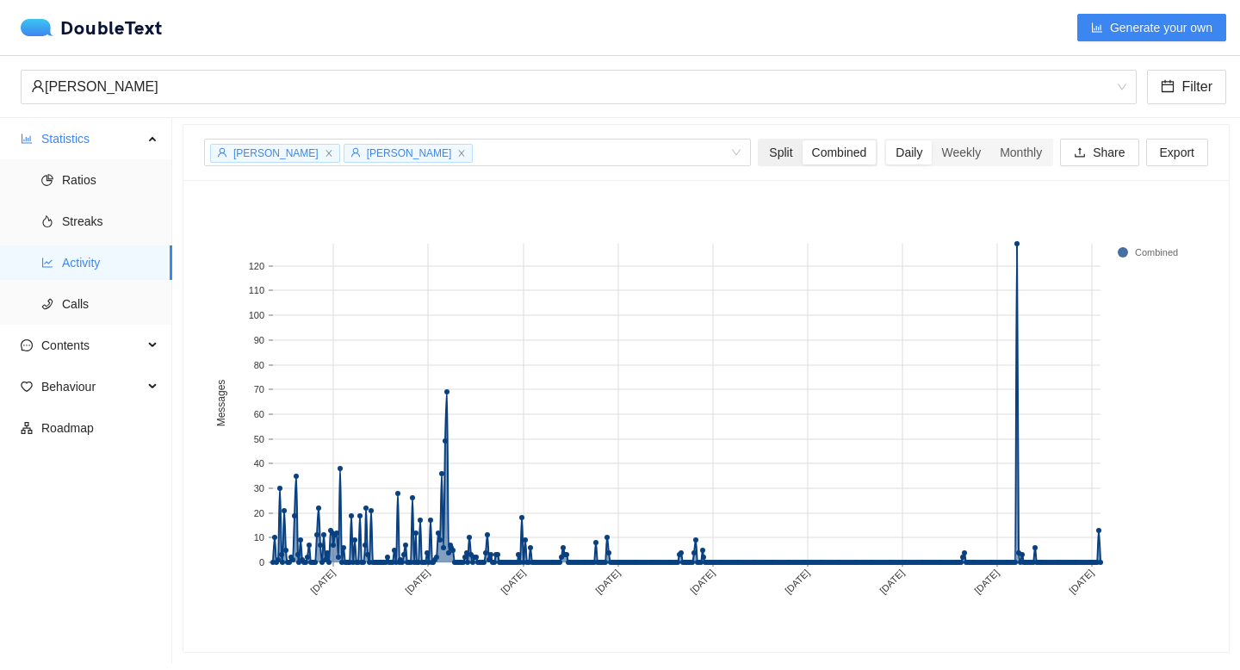
click at [760, 149] on div "Split" at bounding box center [781, 152] width 42 height 24
click at [760, 140] on input "Split" at bounding box center [760, 140] width 0 height 0
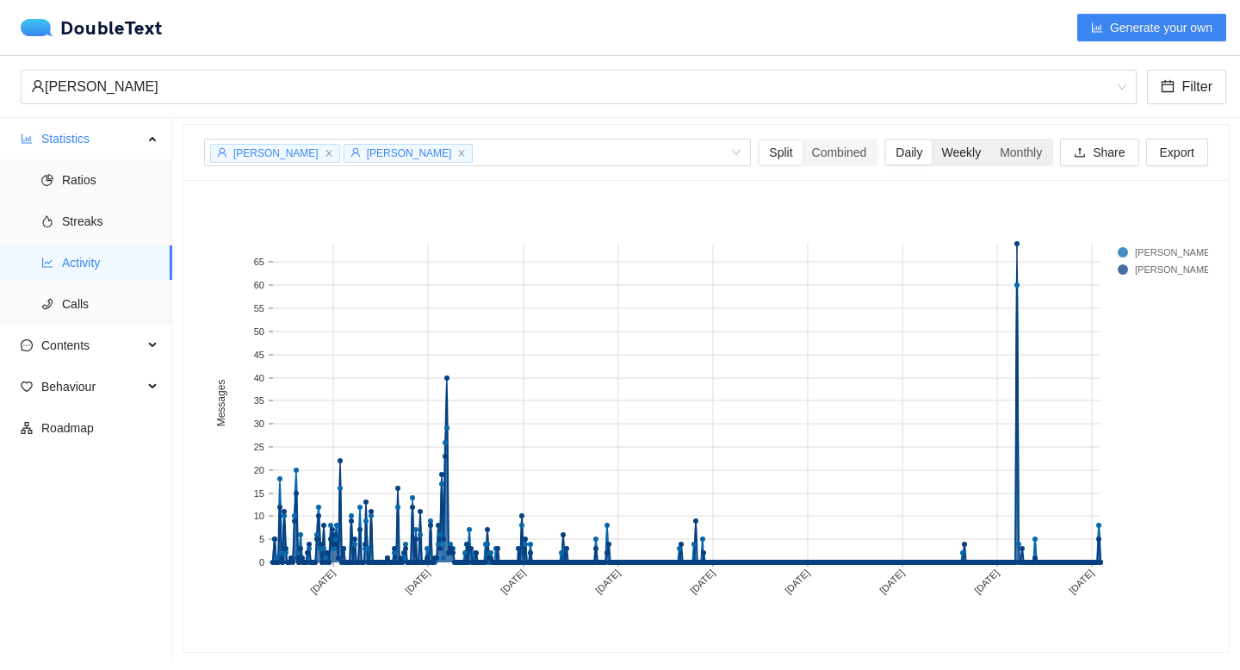
click at [959, 152] on div "Weekly" at bounding box center [961, 152] width 59 height 24
click at [932, 140] on input "Weekly" at bounding box center [932, 140] width 0 height 0
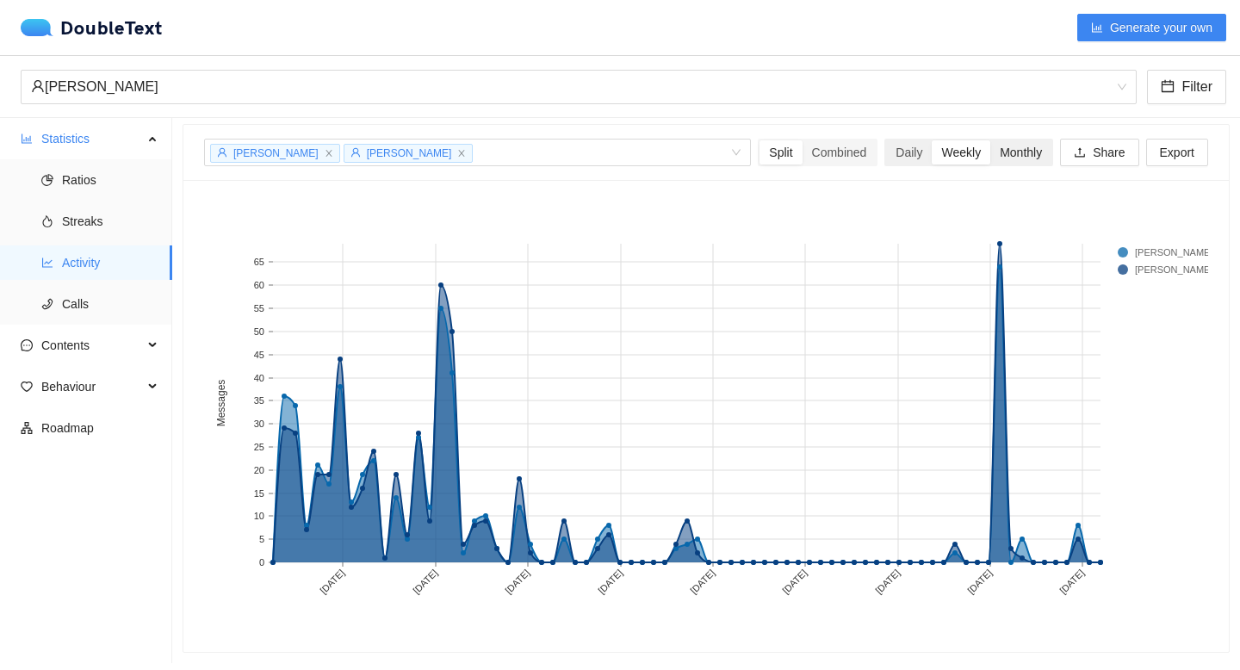
click at [995, 156] on div "Monthly" at bounding box center [1021, 152] width 61 height 24
click at [991, 140] on input "Monthly" at bounding box center [991, 140] width 0 height 0
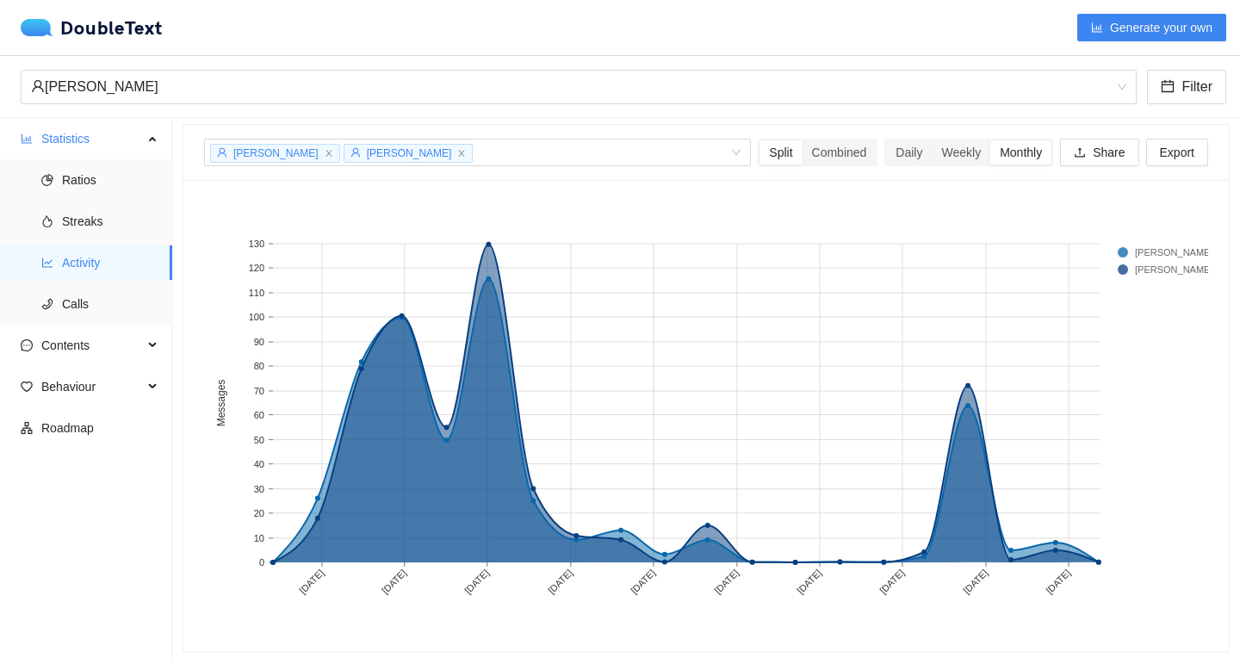
scroll to position [0, 0]
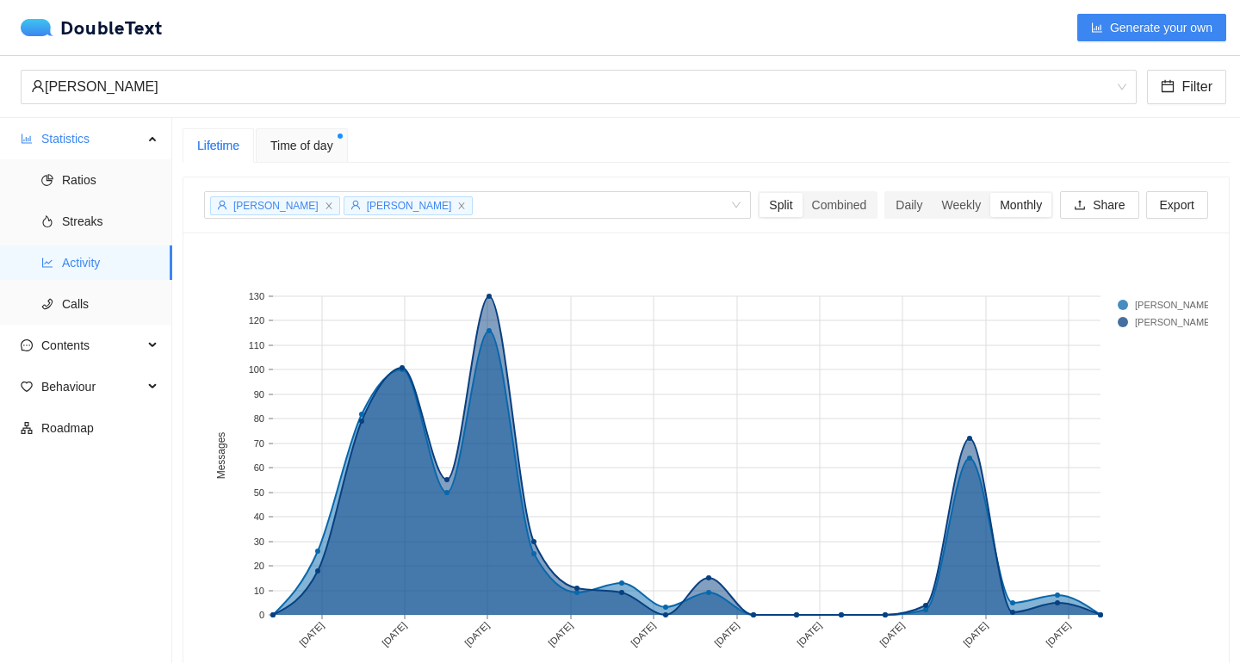
click at [344, 142] on div "Time of day" at bounding box center [302, 145] width 92 height 34
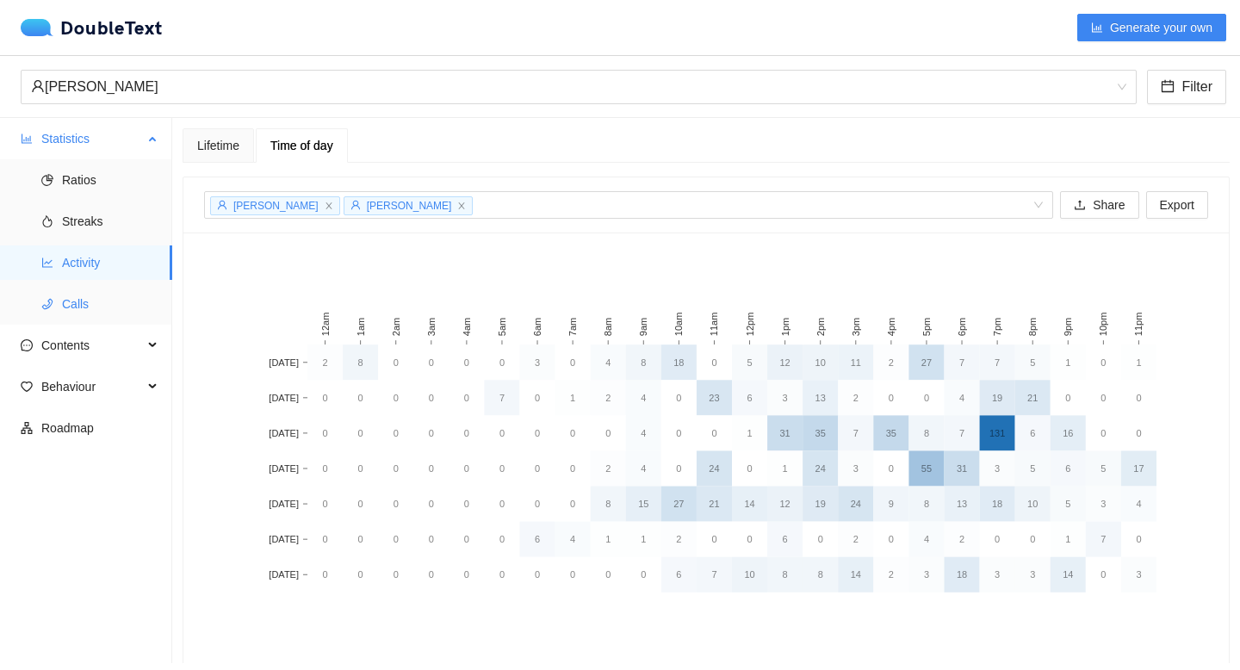
click at [98, 305] on span "Calls" at bounding box center [110, 304] width 96 height 34
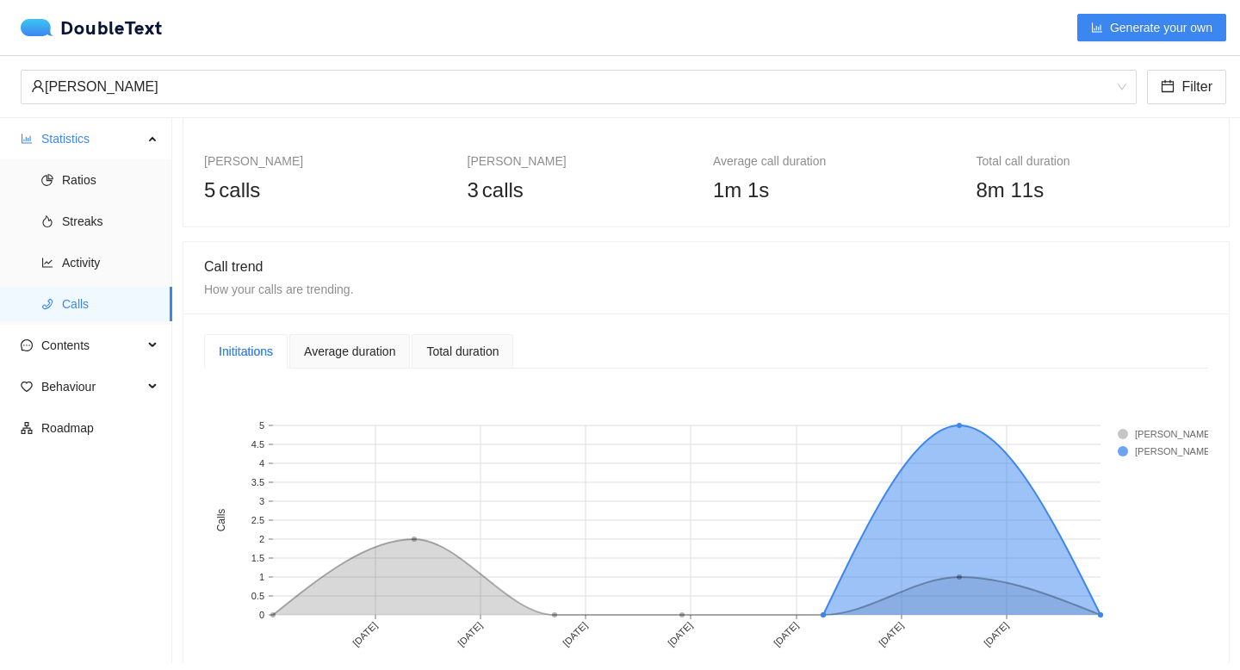
scroll to position [146, 0]
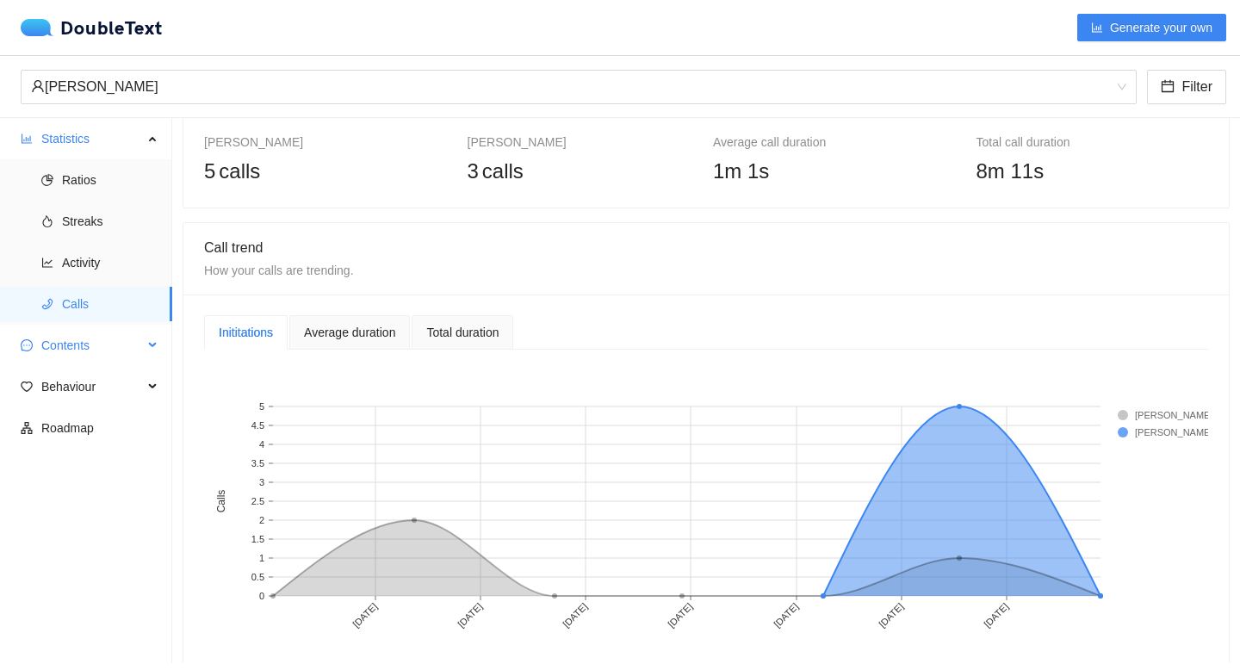
click at [71, 357] on span "Contents" at bounding box center [92, 345] width 102 height 34
click at [103, 536] on span "Roadmap" at bounding box center [99, 552] width 117 height 34
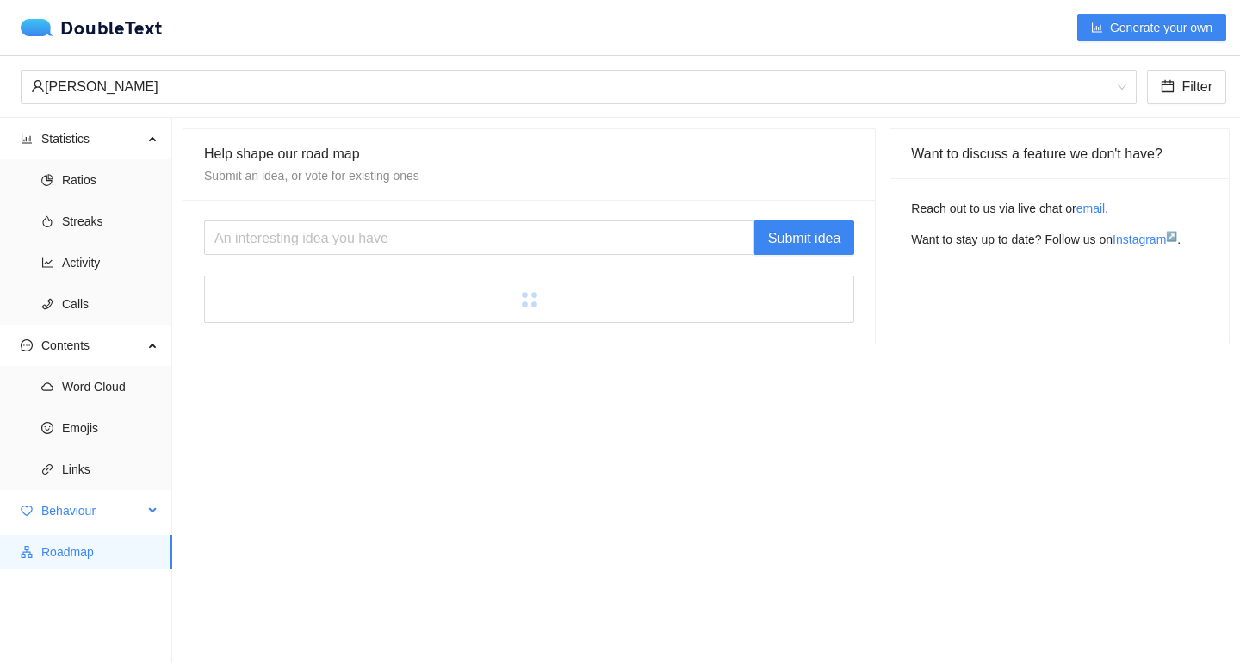
click at [106, 509] on span "Behaviour" at bounding box center [92, 511] width 102 height 34
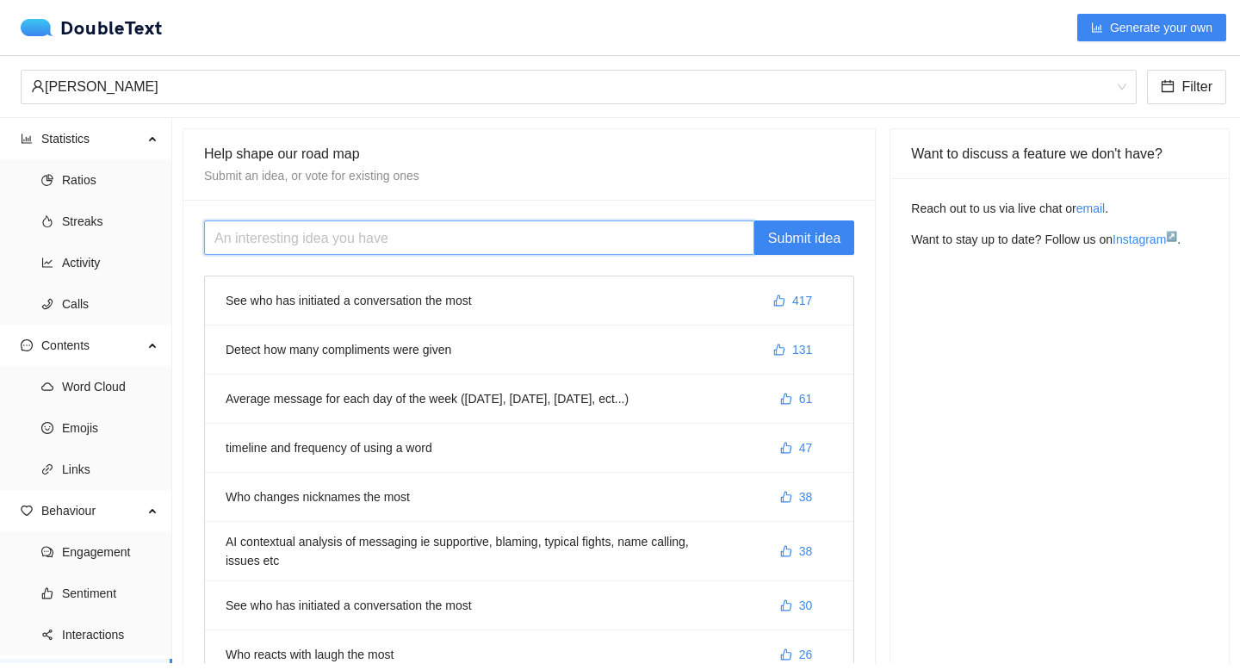
click at [477, 235] on input "text" at bounding box center [479, 238] width 550 height 34
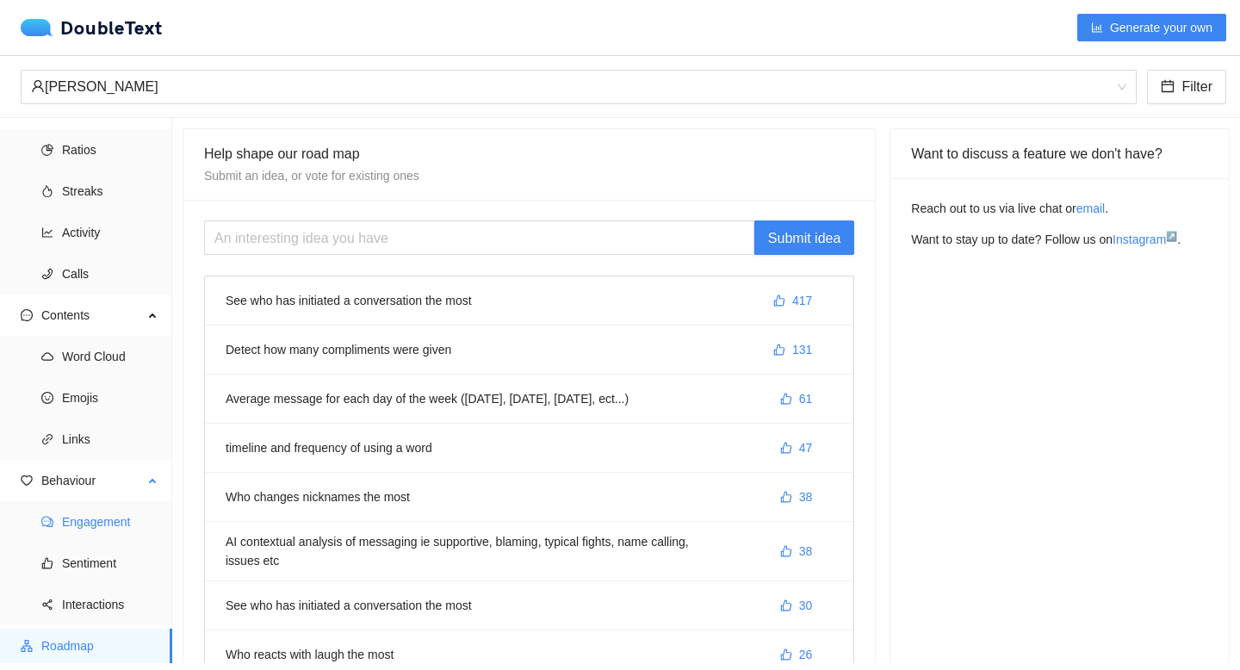
click at [104, 523] on span "Engagement" at bounding box center [110, 522] width 96 height 34
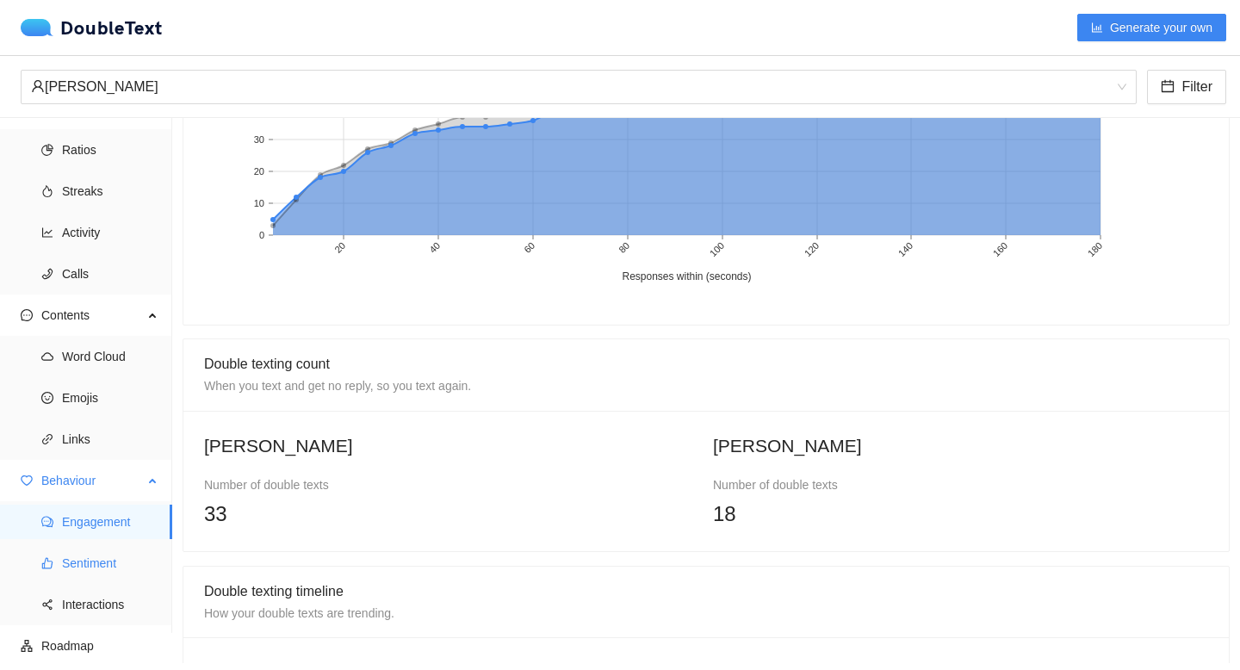
click at [96, 574] on span "Sentiment" at bounding box center [110, 563] width 96 height 34
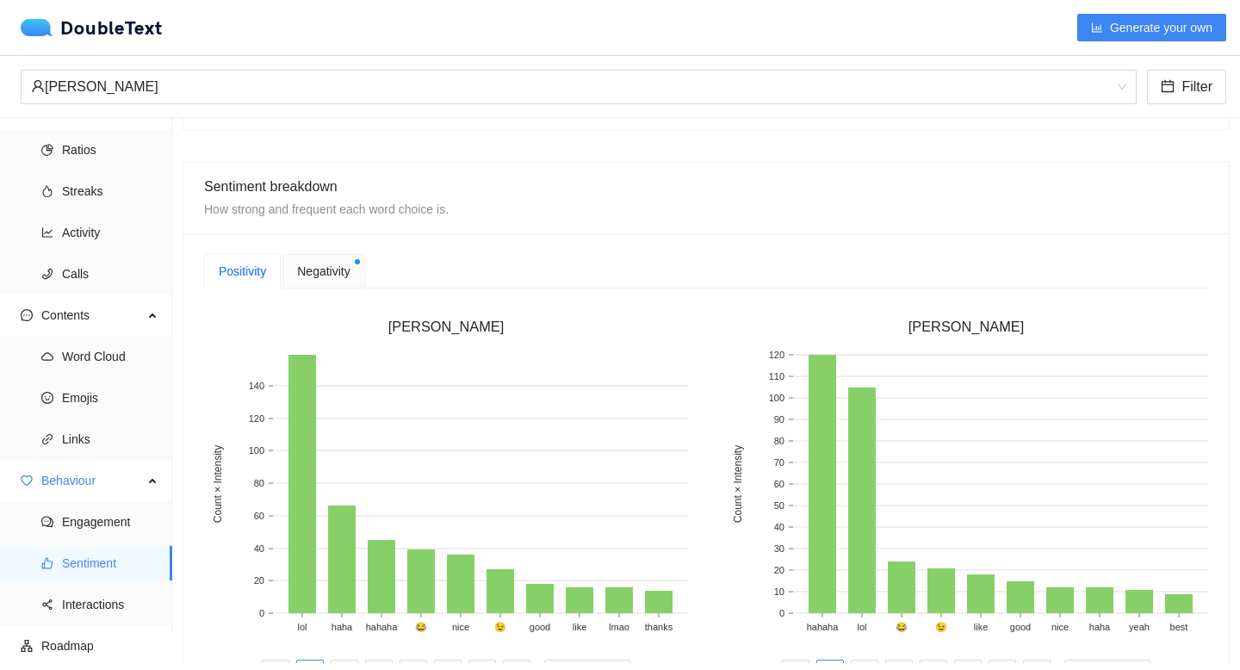
scroll to position [280, 0]
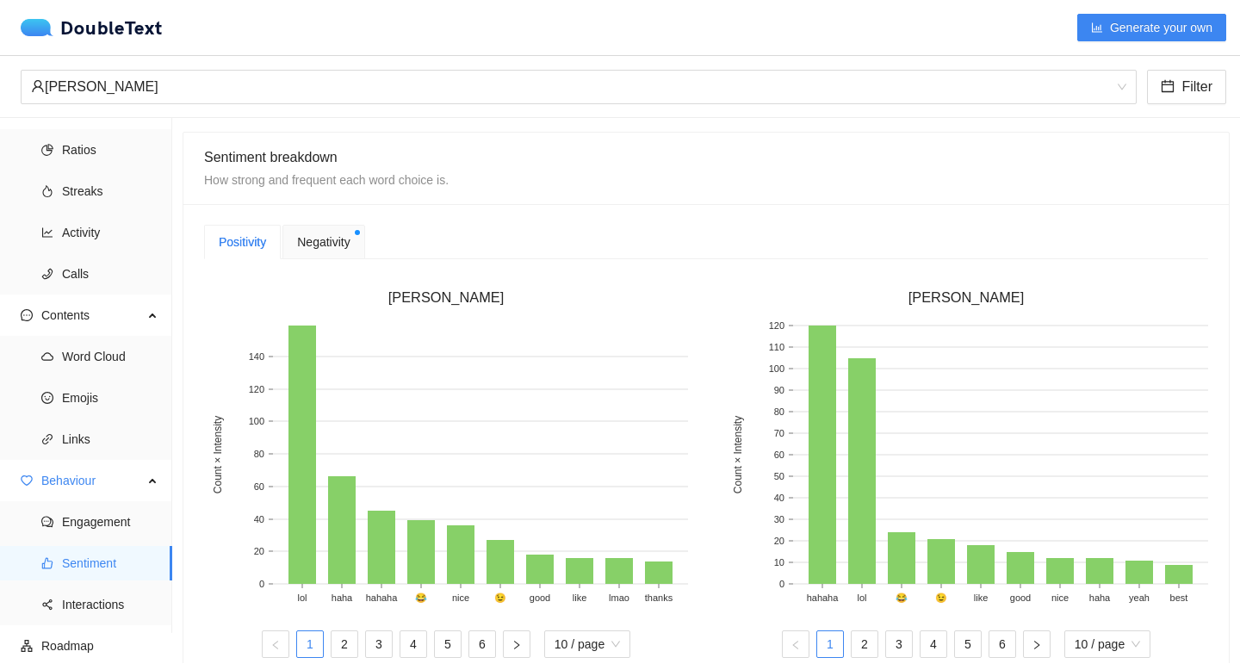
click at [332, 252] on div "Negativity" at bounding box center [324, 242] width 82 height 34
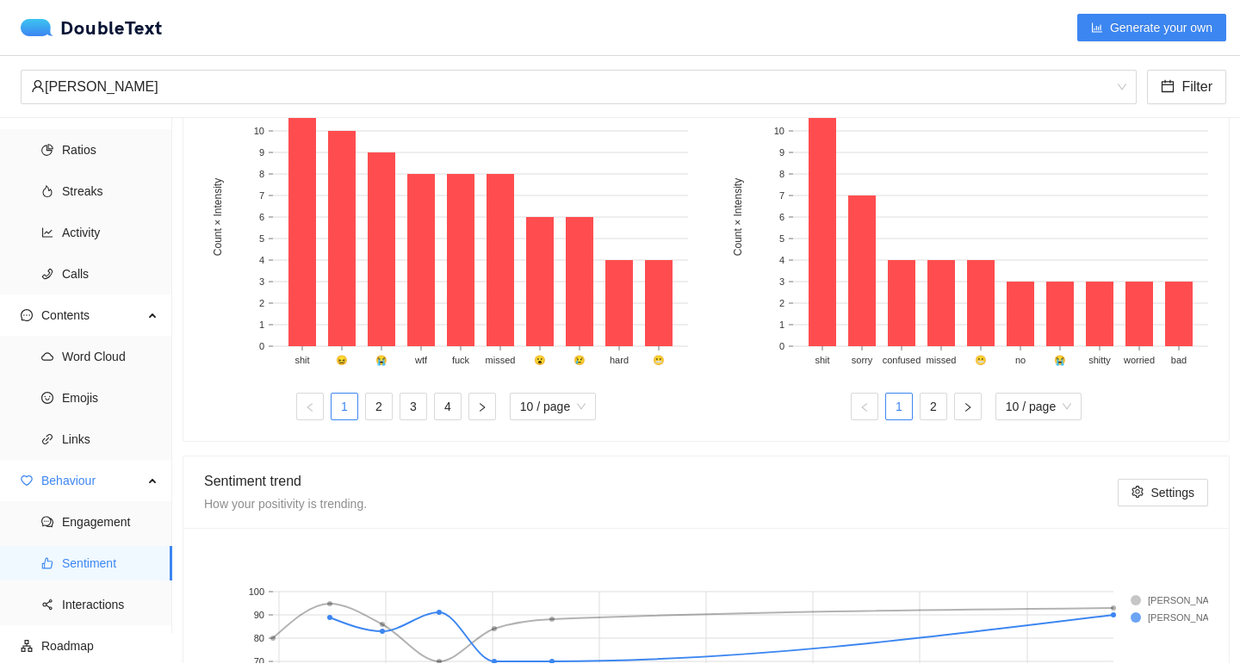
scroll to position [583, 0]
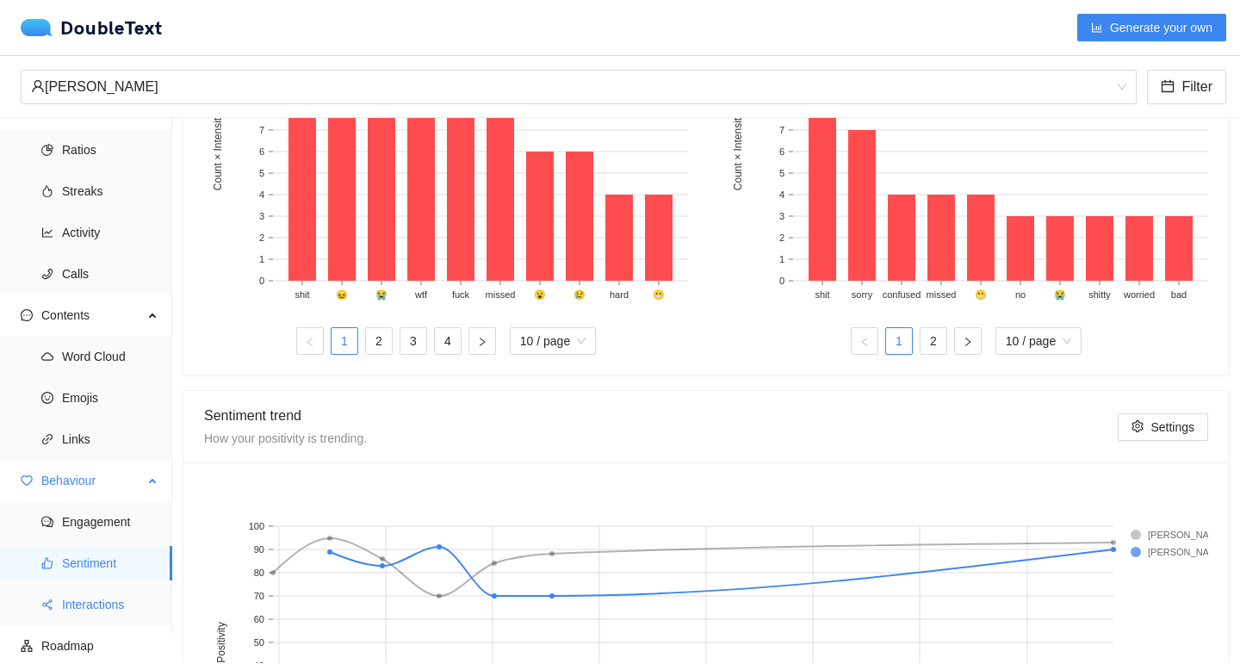
click at [91, 600] on span "Interactions" at bounding box center [110, 604] width 96 height 34
